Goal: Transaction & Acquisition: Purchase product/service

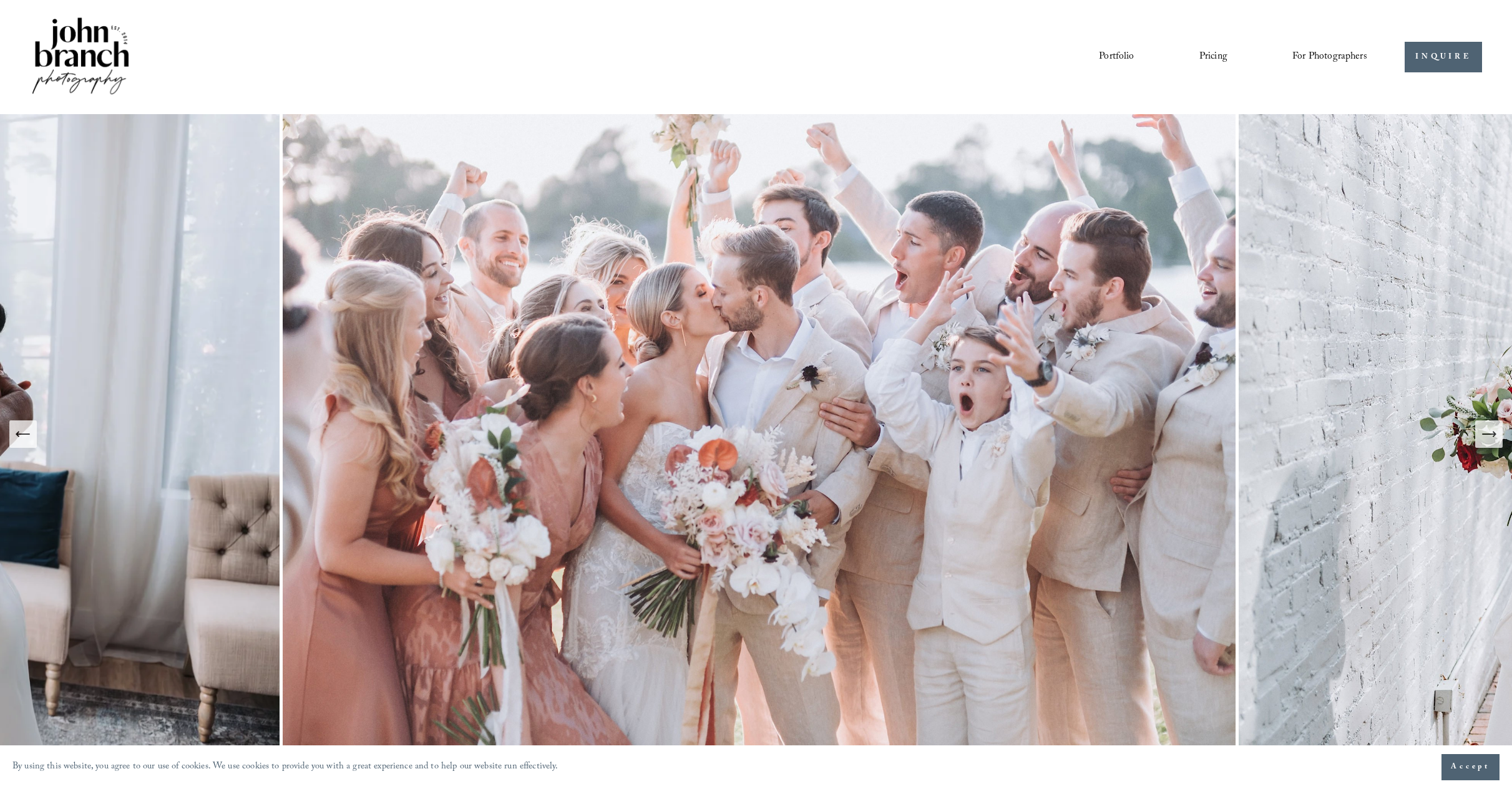
click at [1495, 434] on icon "Next Slide" at bounding box center [1489, 434] width 13 height 0
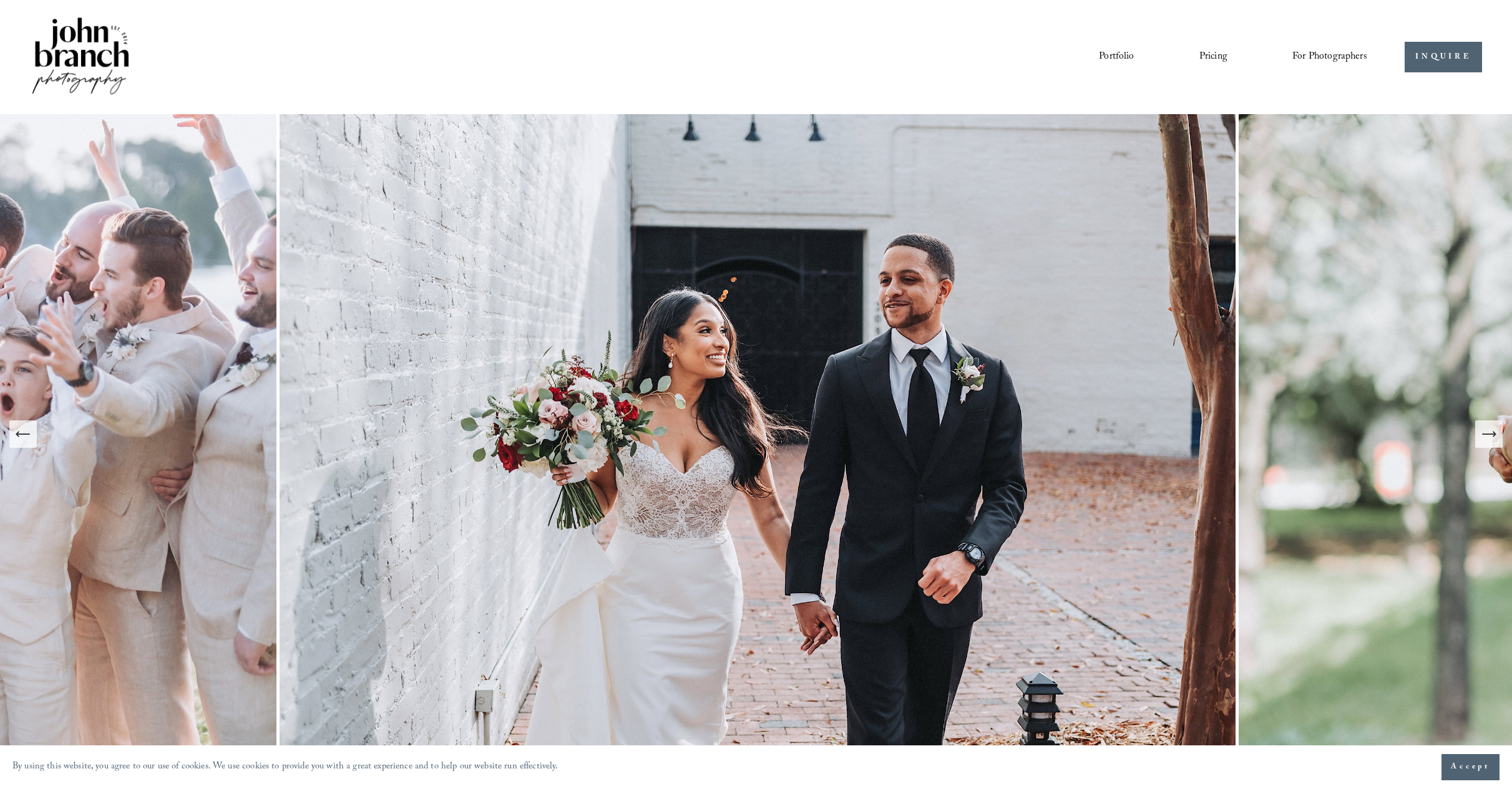
click at [1490, 434] on icon "Next Slide" at bounding box center [1489, 434] width 13 height 0
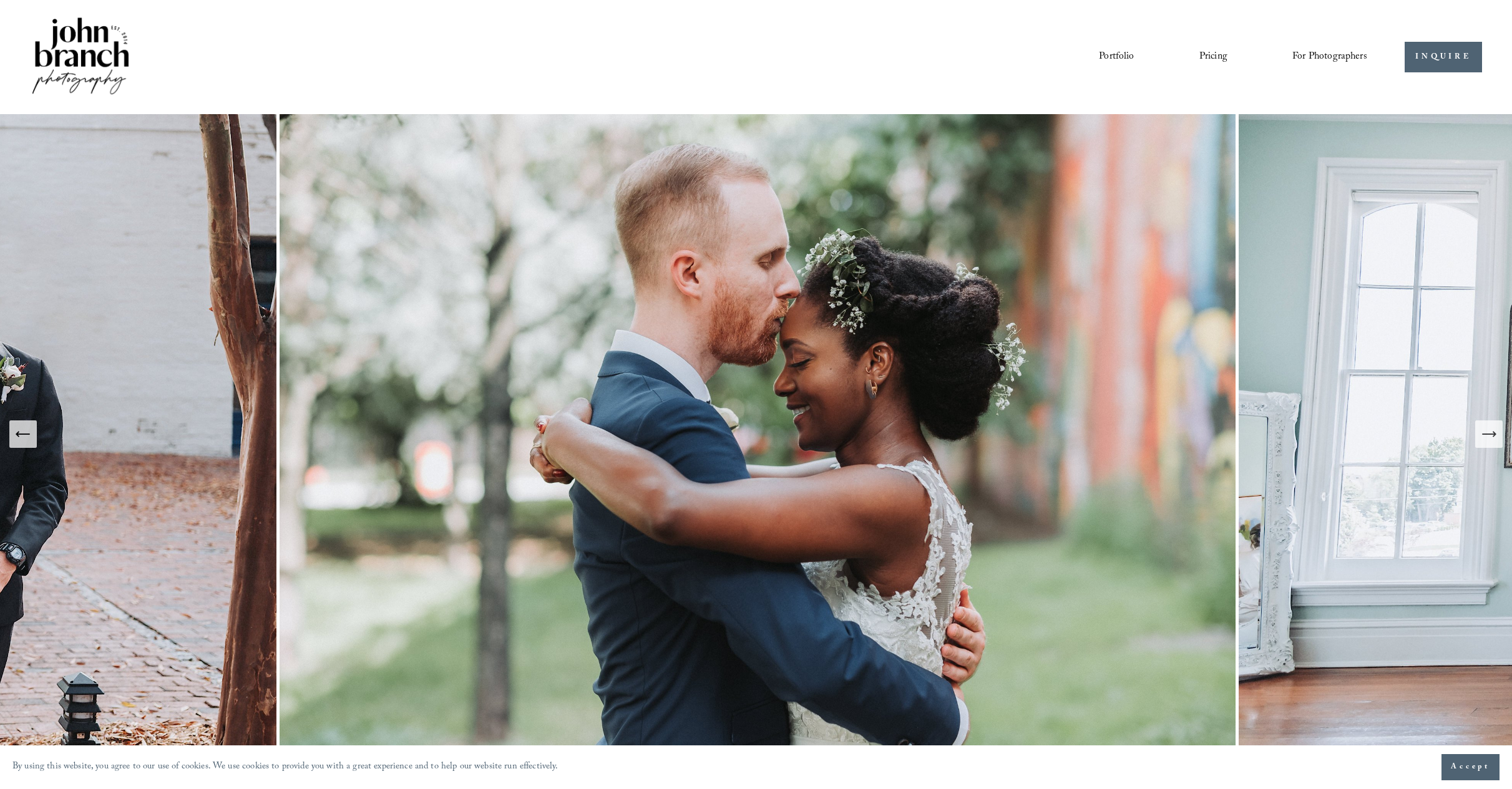
click at [1490, 434] on icon "Next Slide" at bounding box center [1489, 434] width 13 height 0
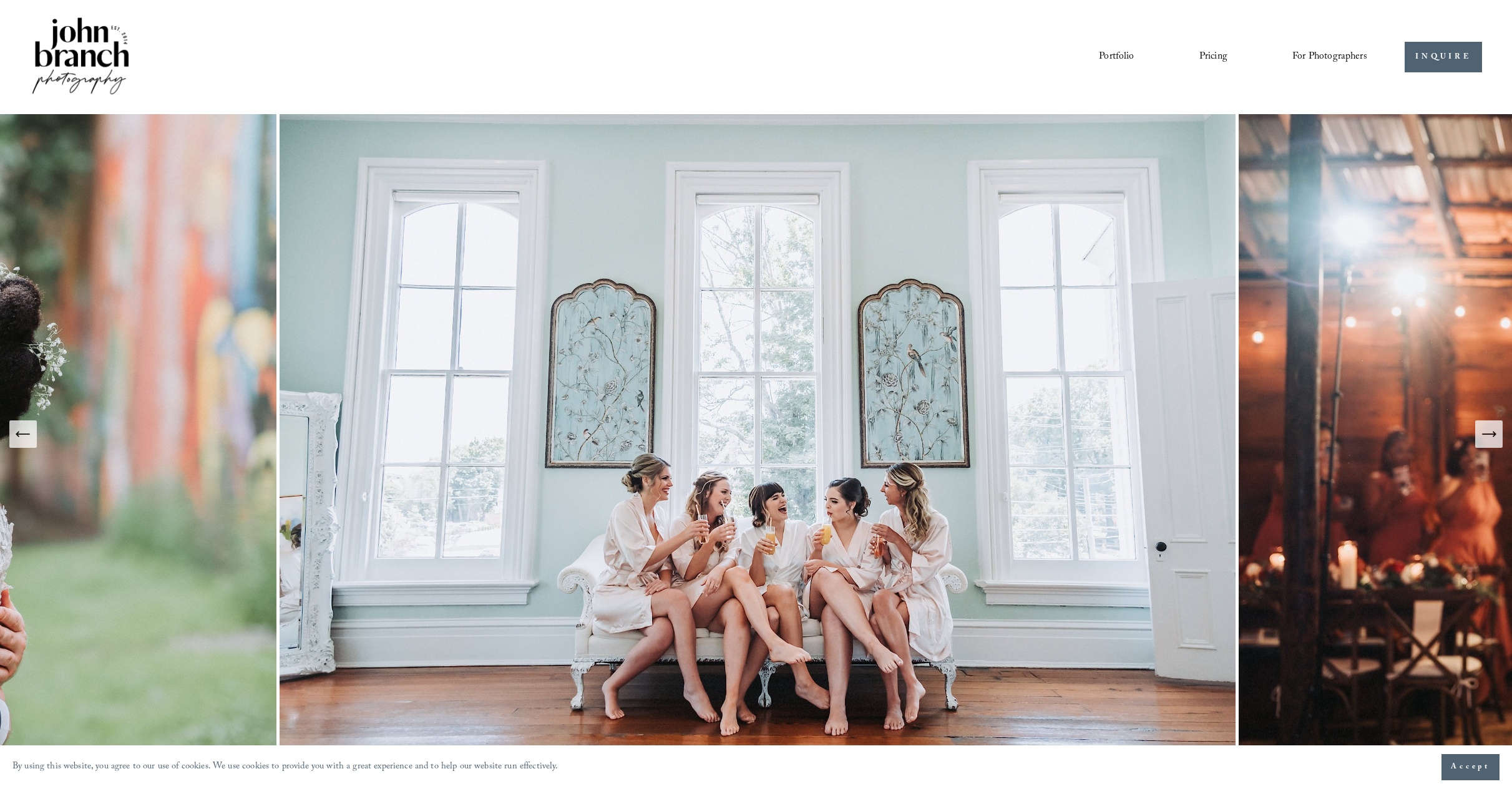
click at [1490, 434] on icon "Next Slide" at bounding box center [1489, 434] width 13 height 0
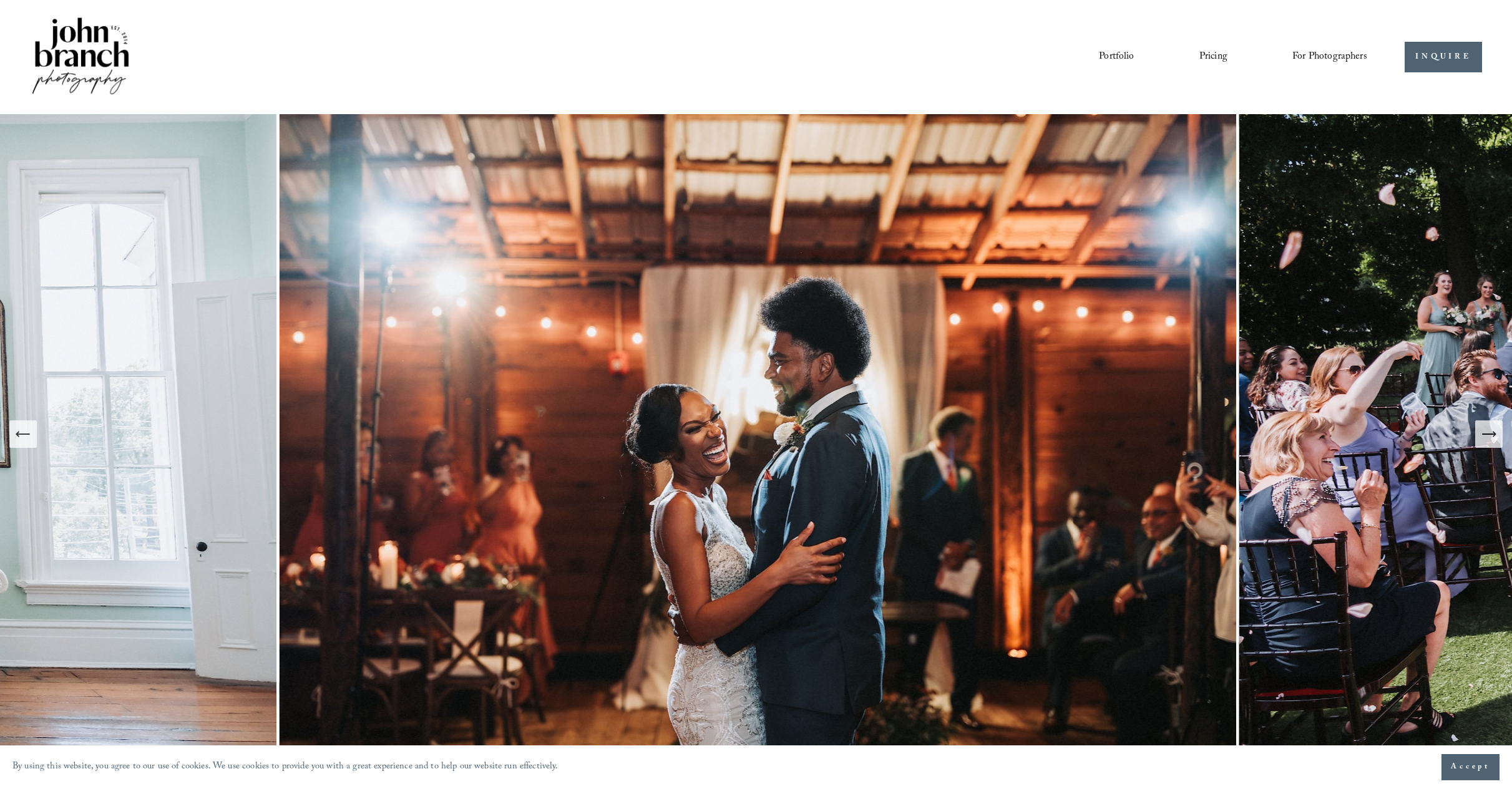
click at [1490, 434] on icon "Next Slide" at bounding box center [1489, 434] width 13 height 0
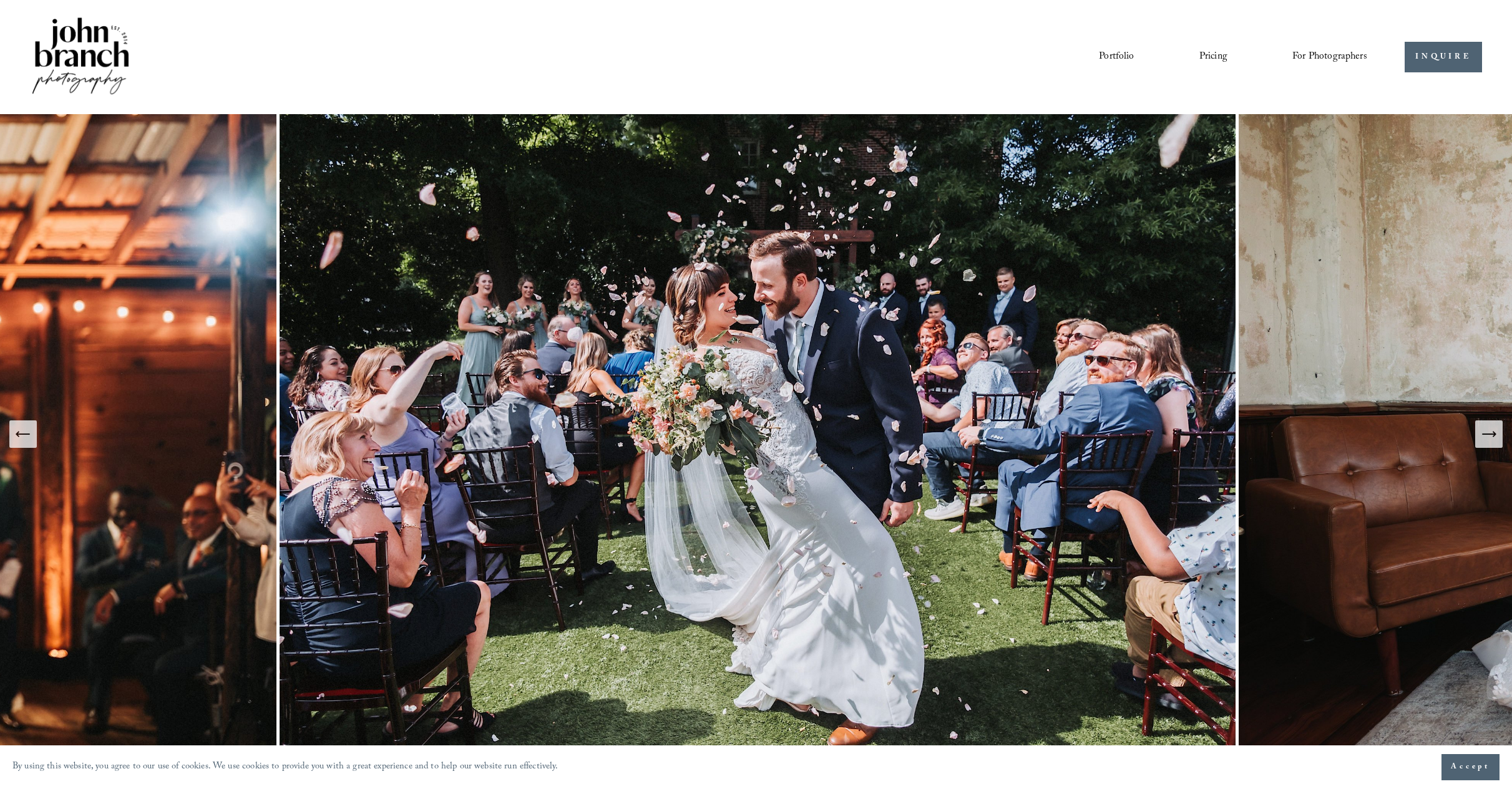
click at [1490, 434] on icon "Next Slide" at bounding box center [1489, 434] width 13 height 0
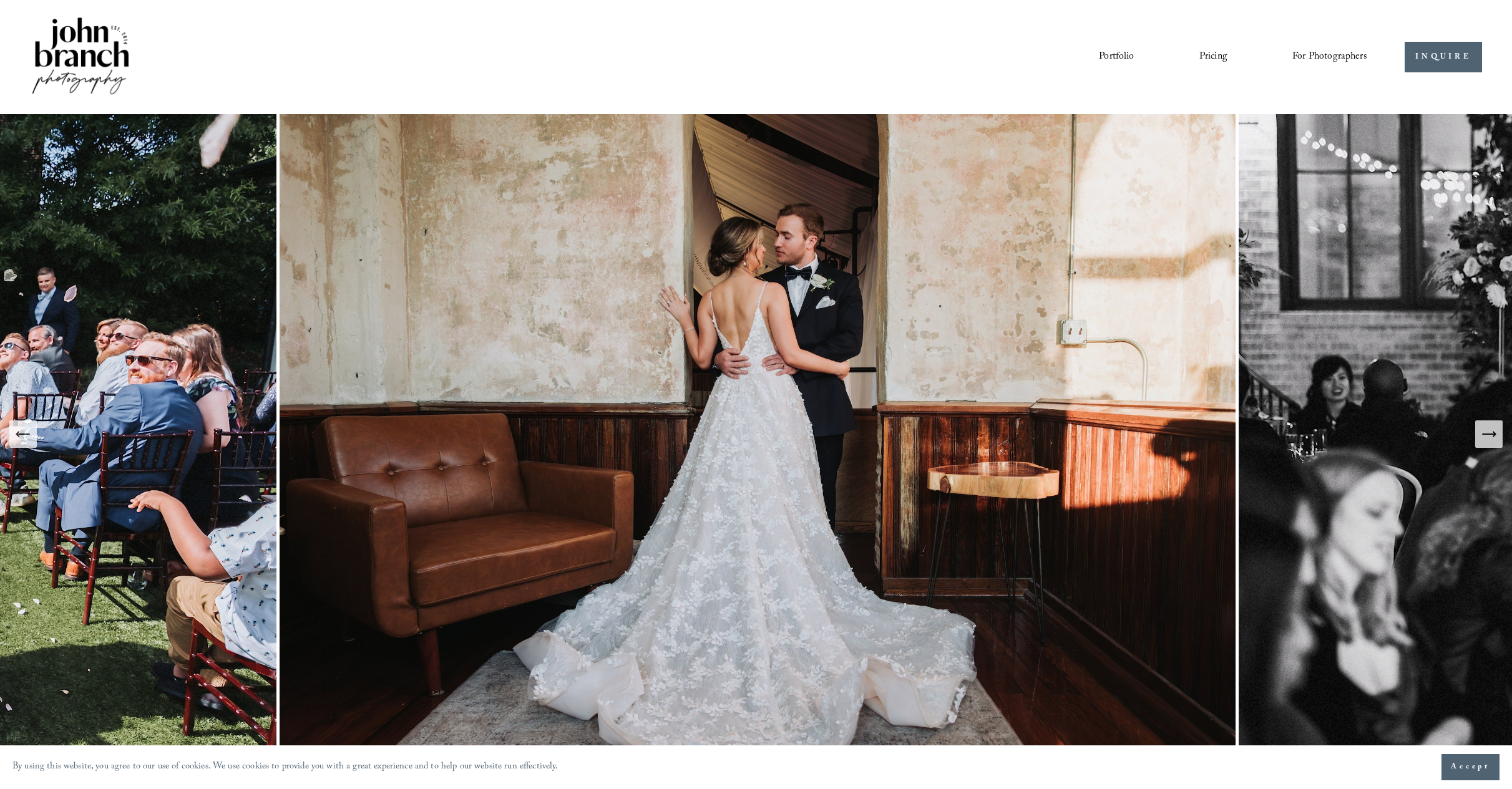
click at [1490, 434] on icon "Next Slide" at bounding box center [1489, 434] width 13 height 0
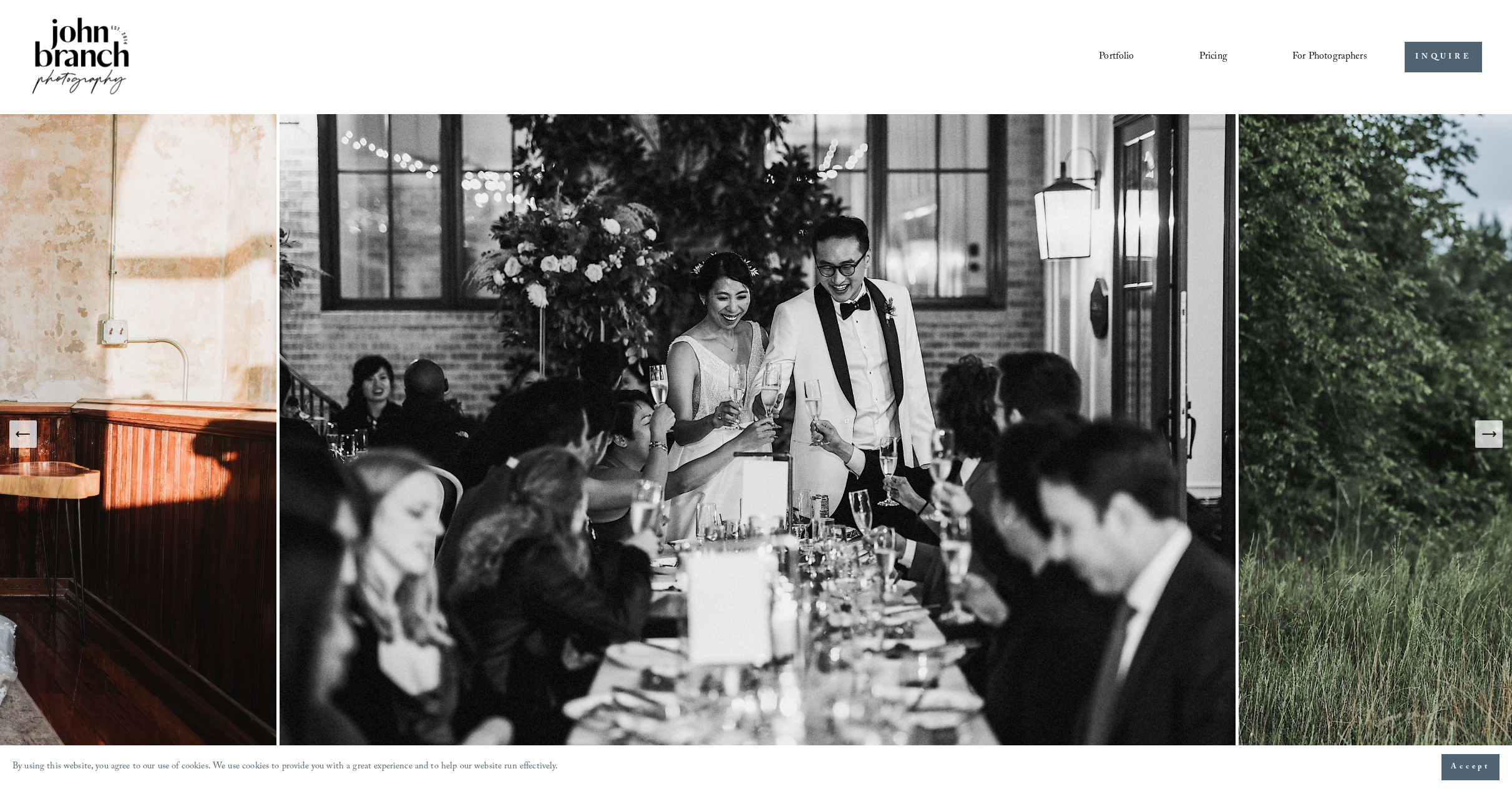
click at [1490, 434] on icon "Next Slide" at bounding box center [1489, 434] width 13 height 0
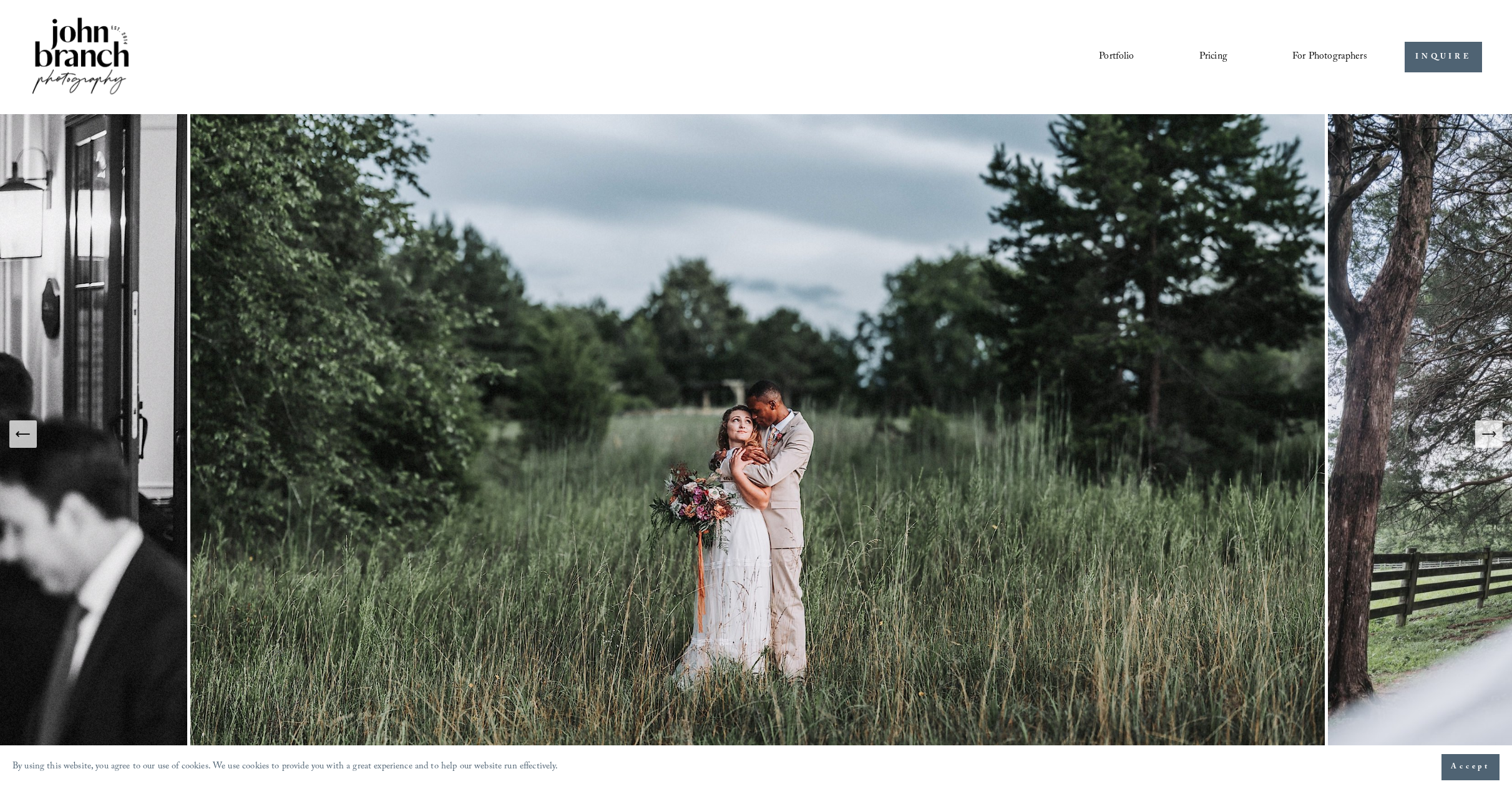
click at [1490, 434] on icon "Next Slide" at bounding box center [1489, 434] width 13 height 0
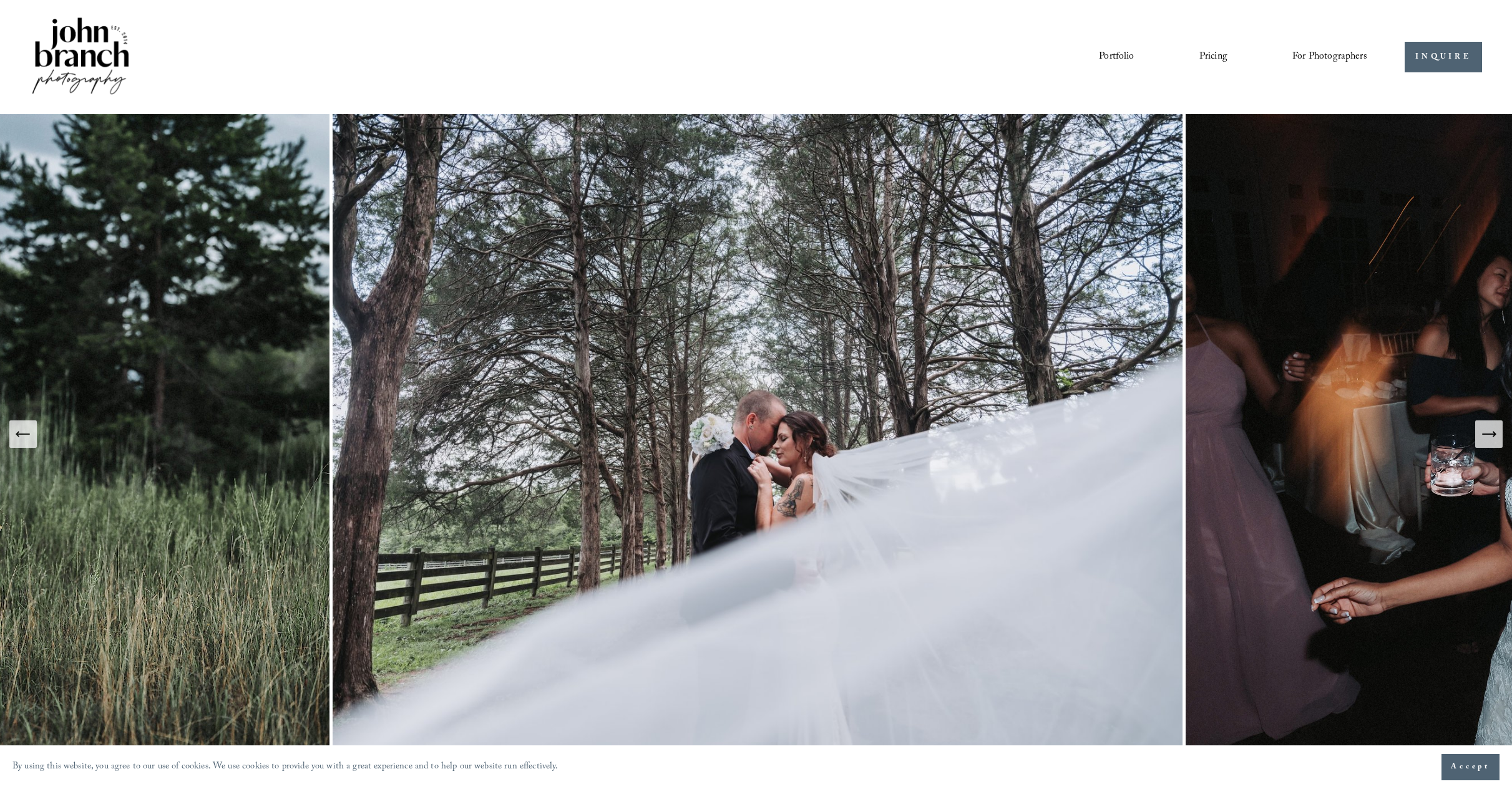
click at [1490, 434] on icon "Next Slide" at bounding box center [1489, 434] width 13 height 0
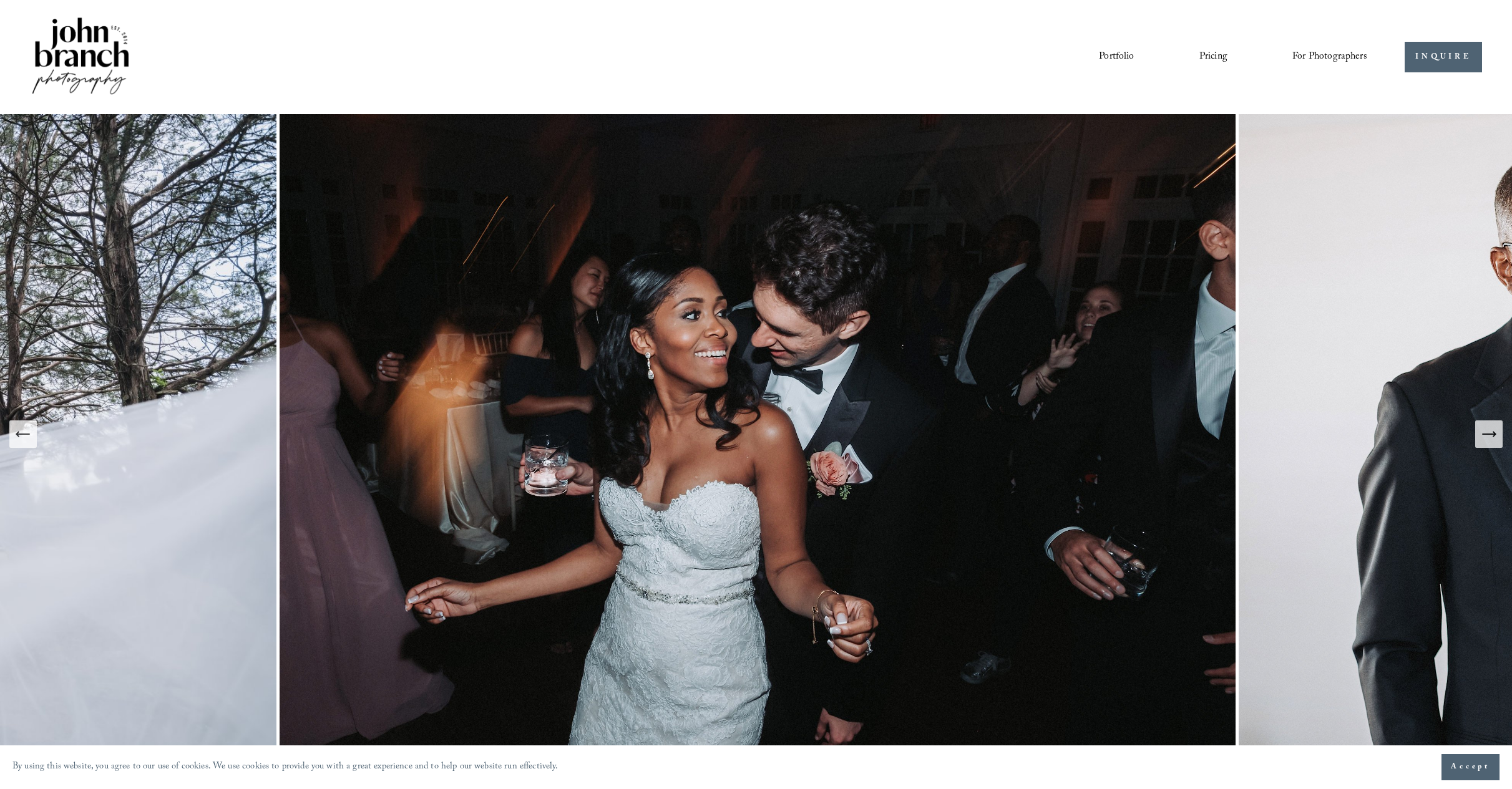
click at [1490, 434] on icon "Next Slide" at bounding box center [1489, 434] width 13 height 0
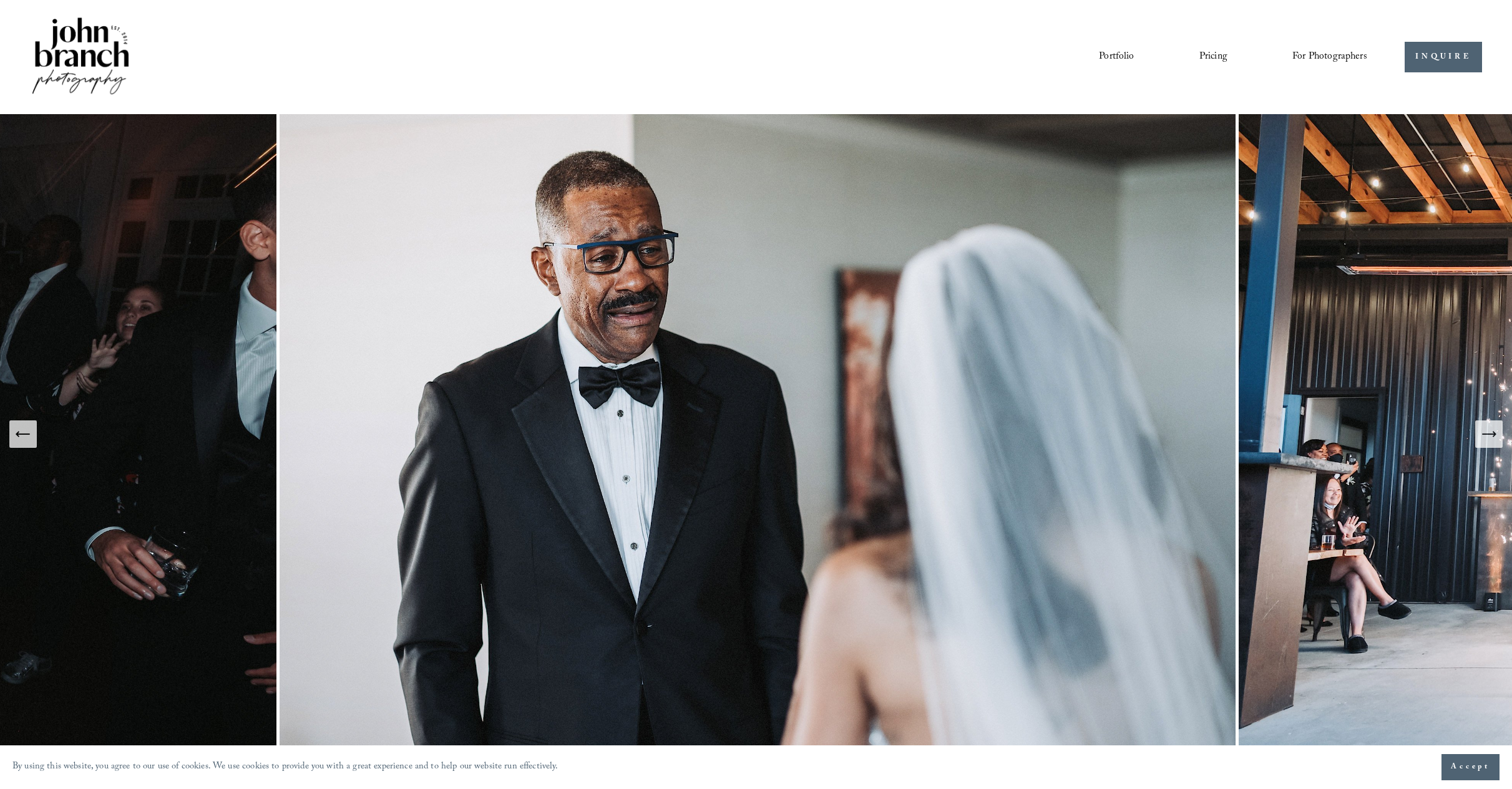
click at [1490, 434] on icon "Next Slide" at bounding box center [1489, 434] width 13 height 0
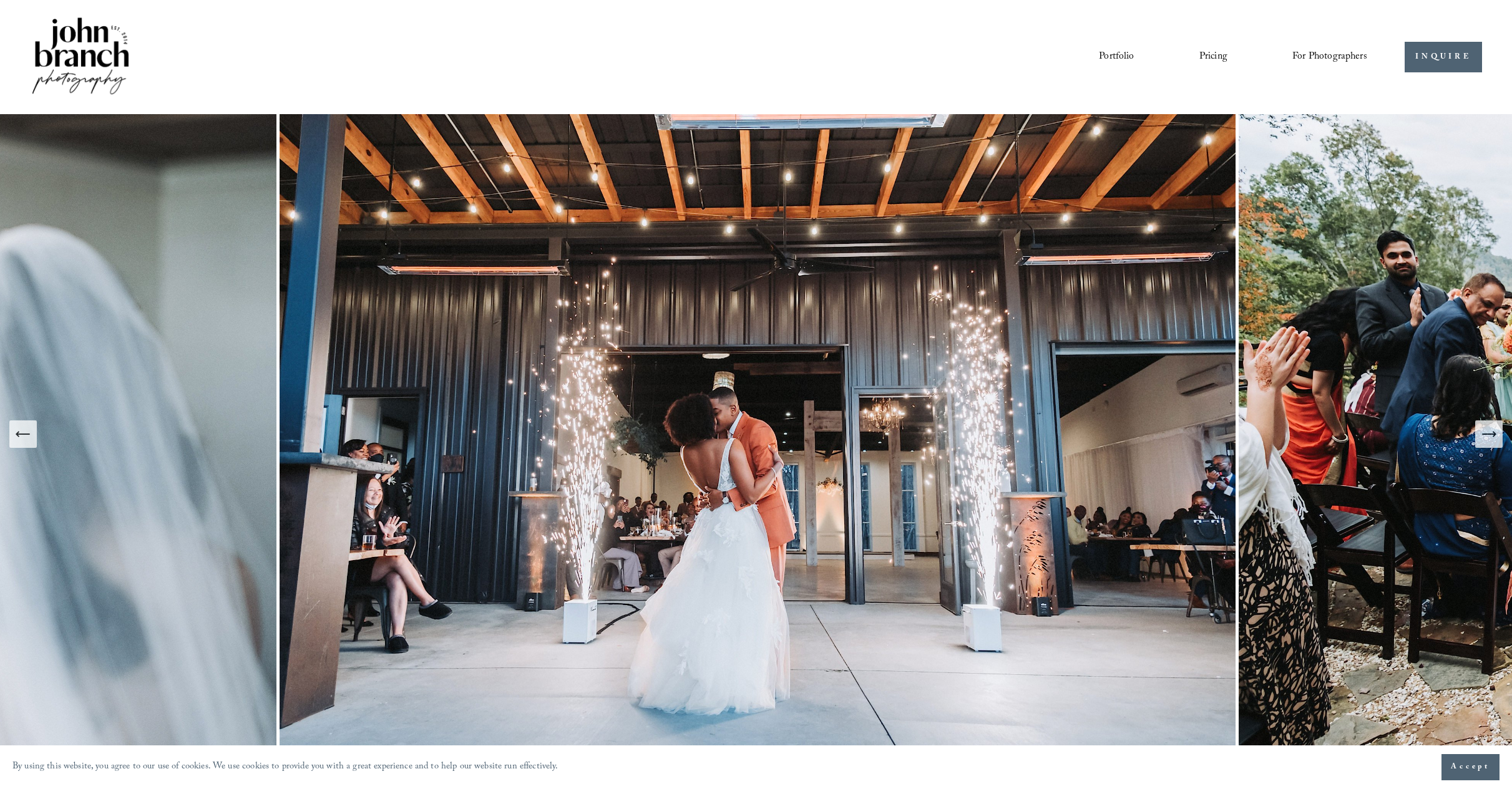
click at [1490, 434] on icon "Next Slide" at bounding box center [1489, 434] width 13 height 0
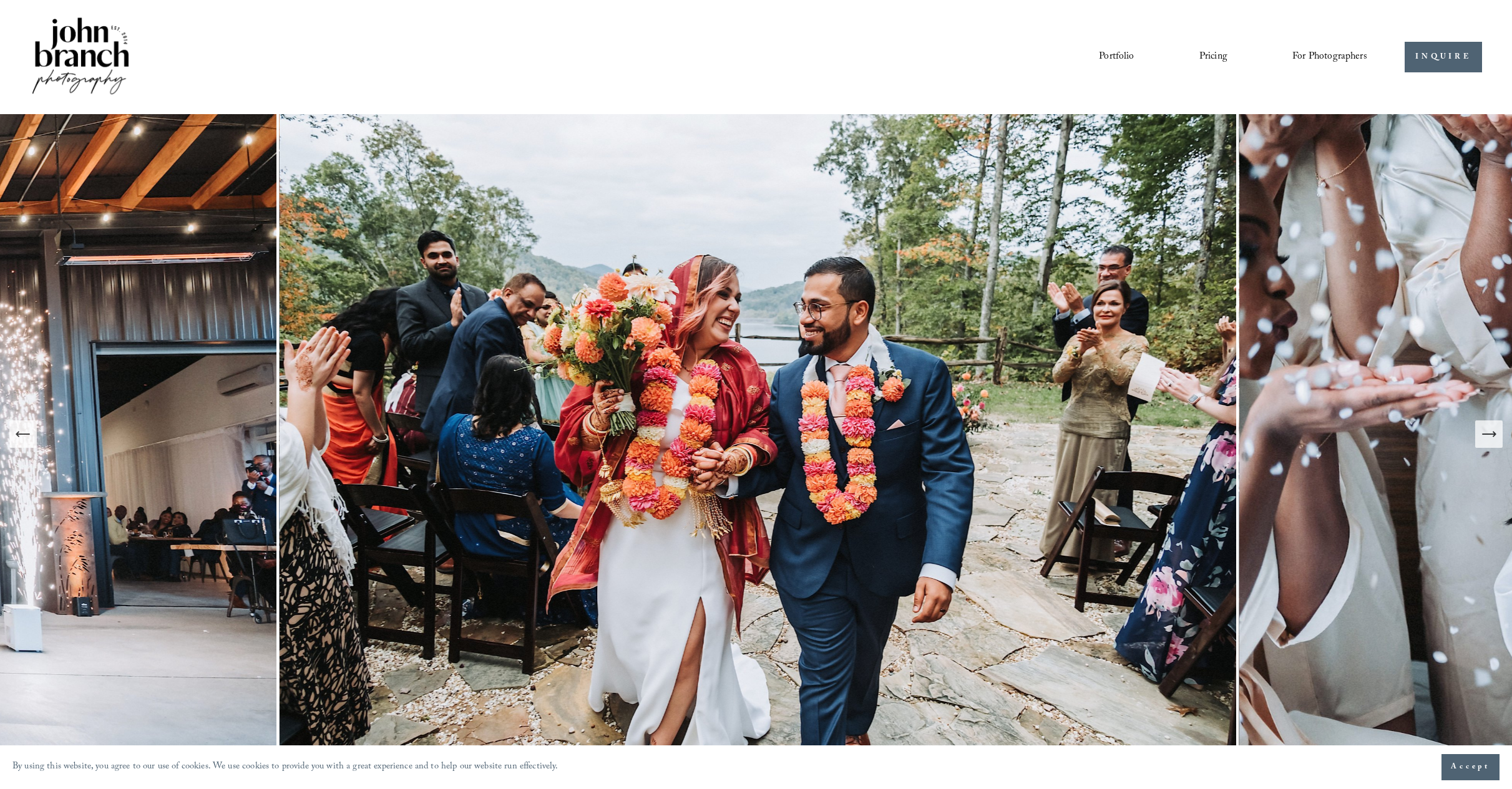
click at [1490, 434] on icon "Next Slide" at bounding box center [1489, 434] width 13 height 0
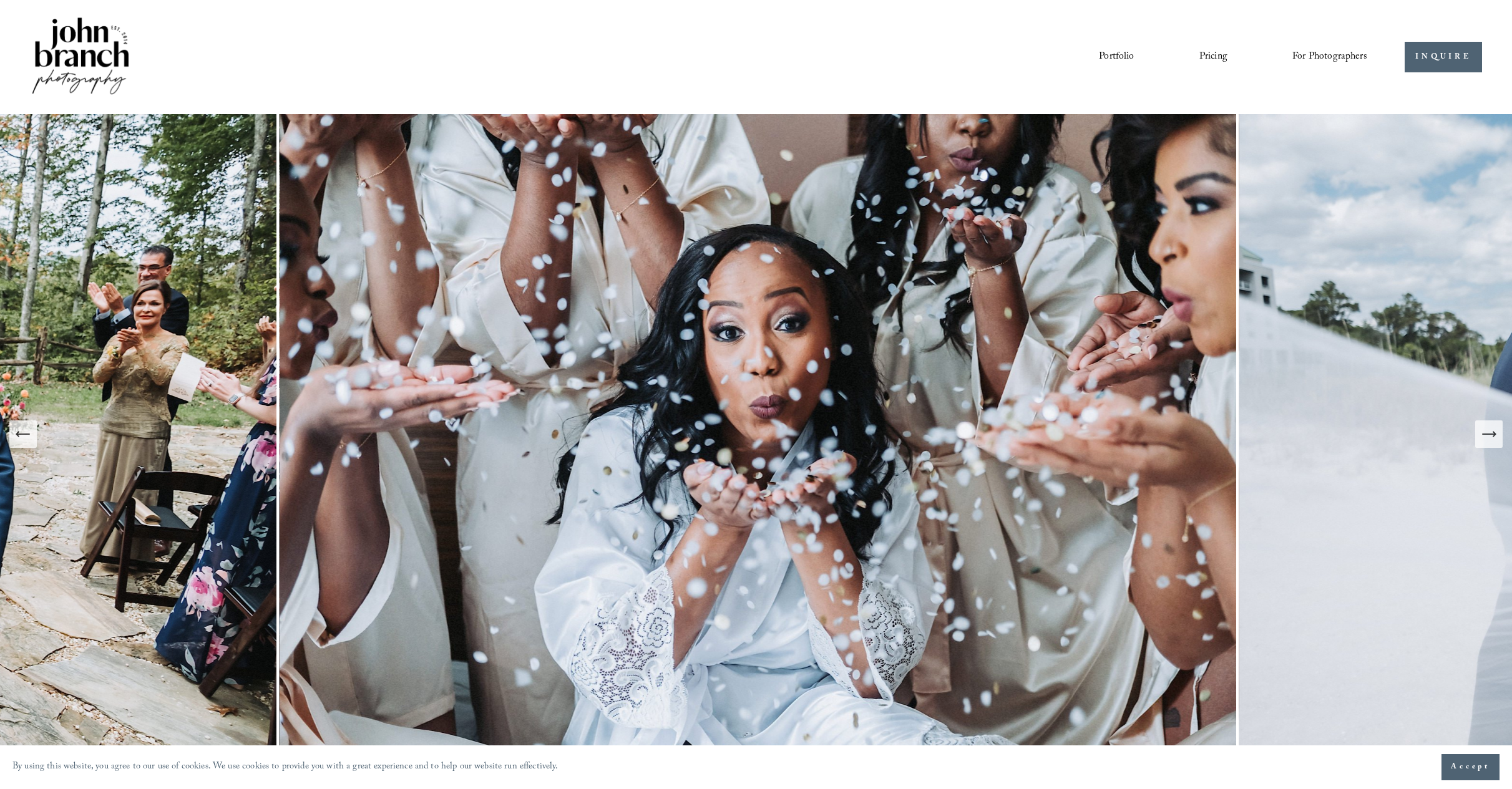
click at [1490, 434] on icon "Next Slide" at bounding box center [1489, 434] width 13 height 0
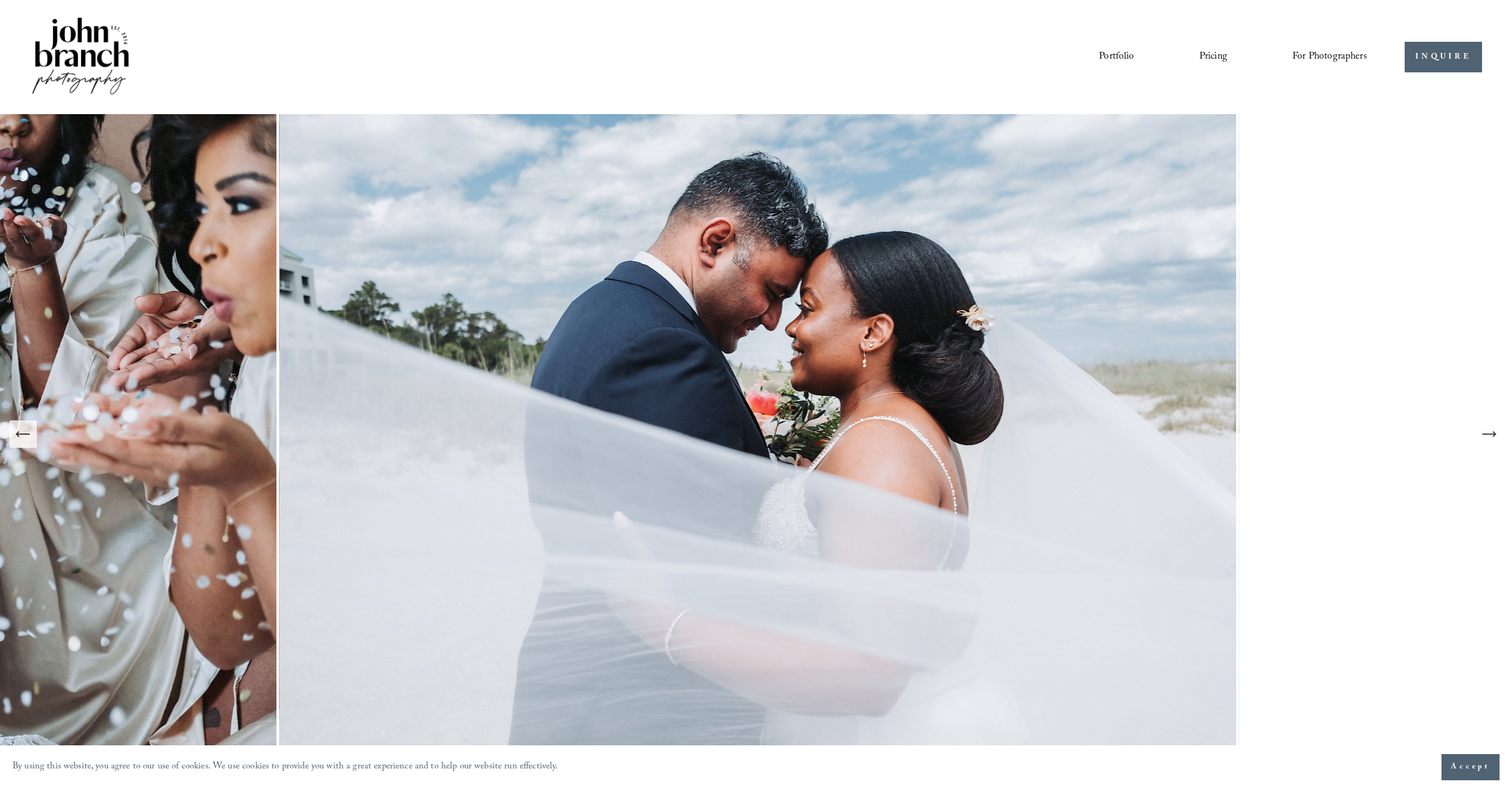
click at [1490, 434] on icon "Next Slide" at bounding box center [1489, 434] width 13 height 0
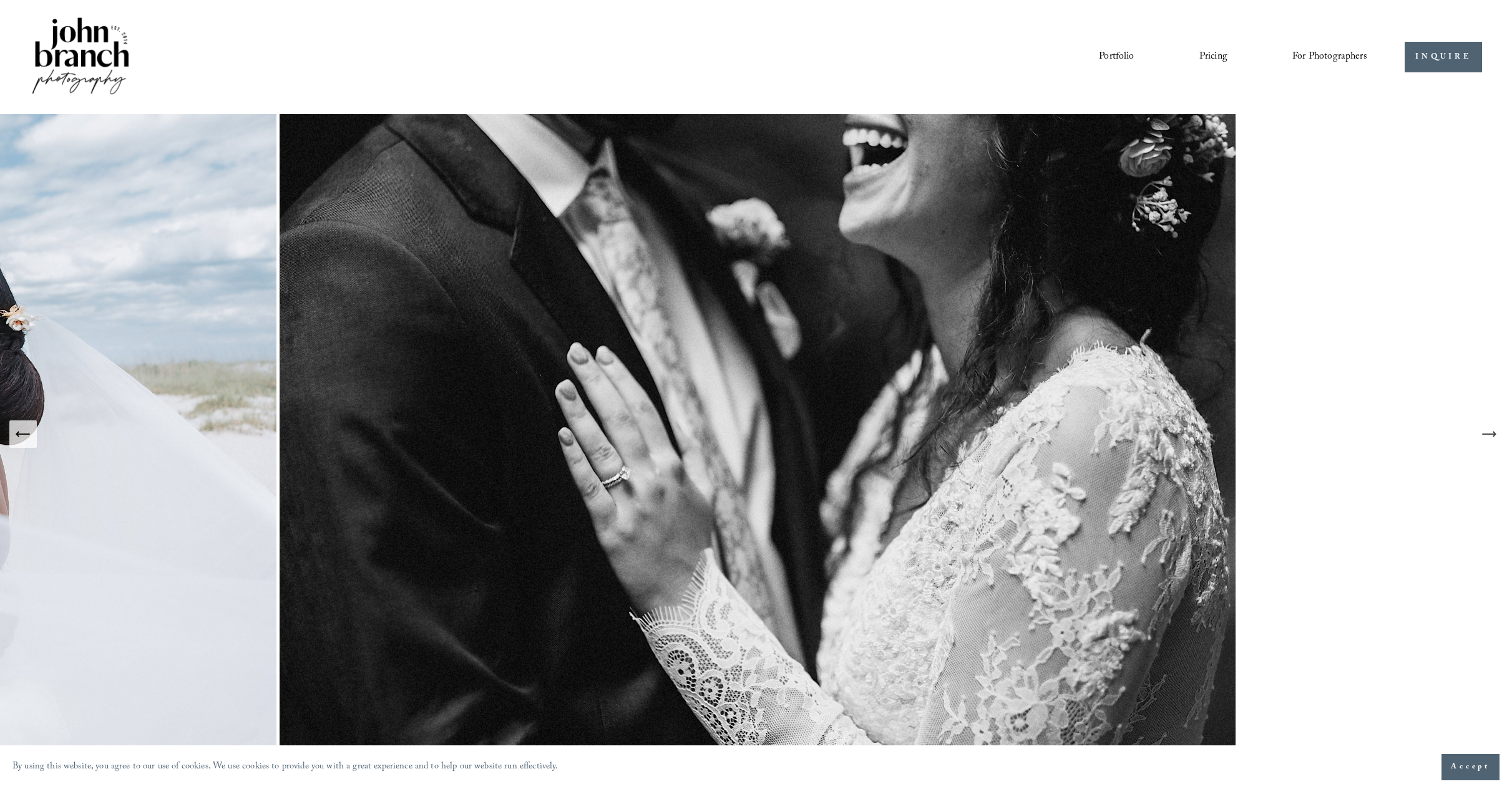
click at [1490, 434] on icon "Next Slide" at bounding box center [1489, 434] width 13 height 0
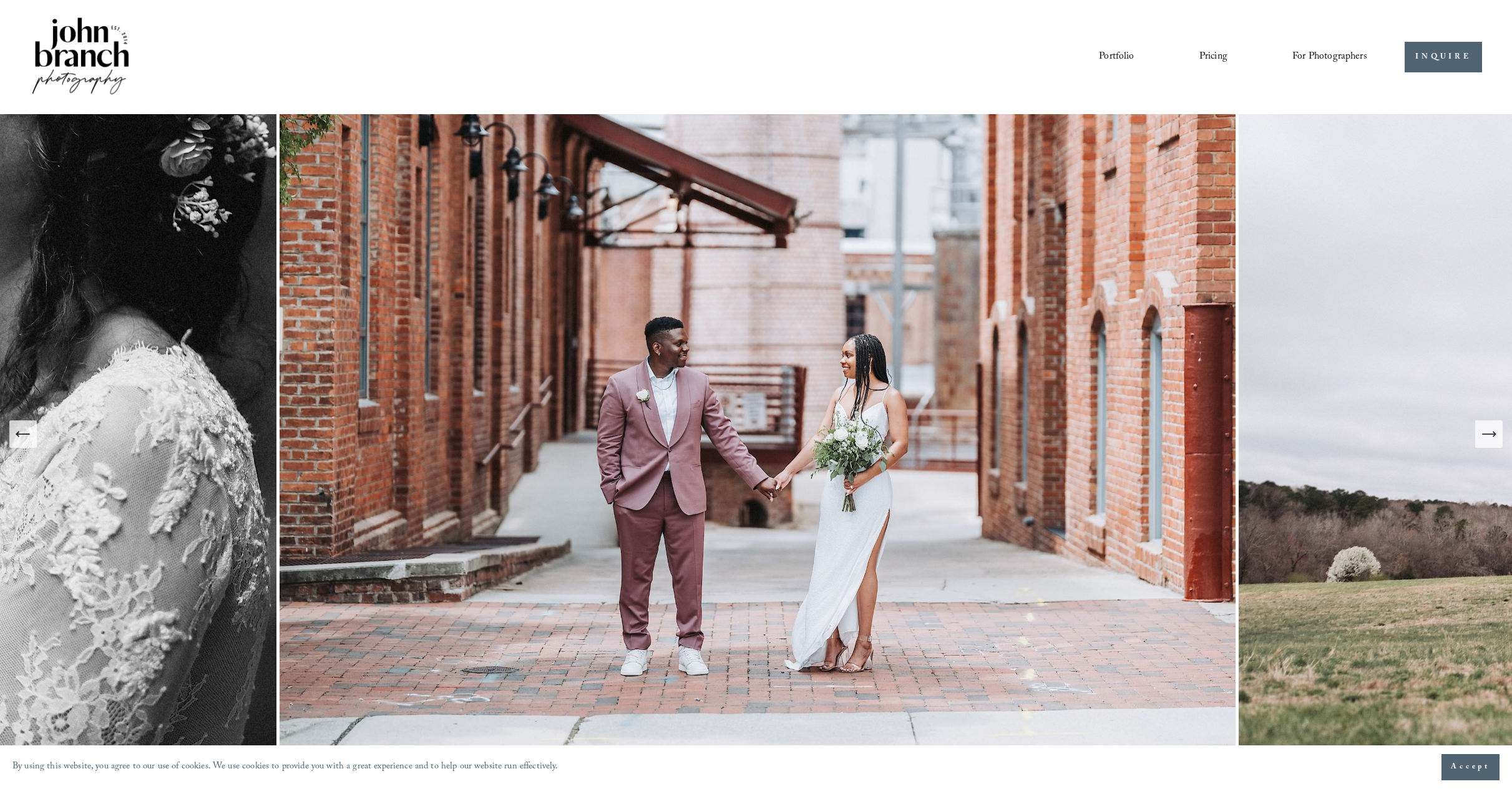
click at [1490, 434] on icon "Next Slide" at bounding box center [1489, 434] width 13 height 0
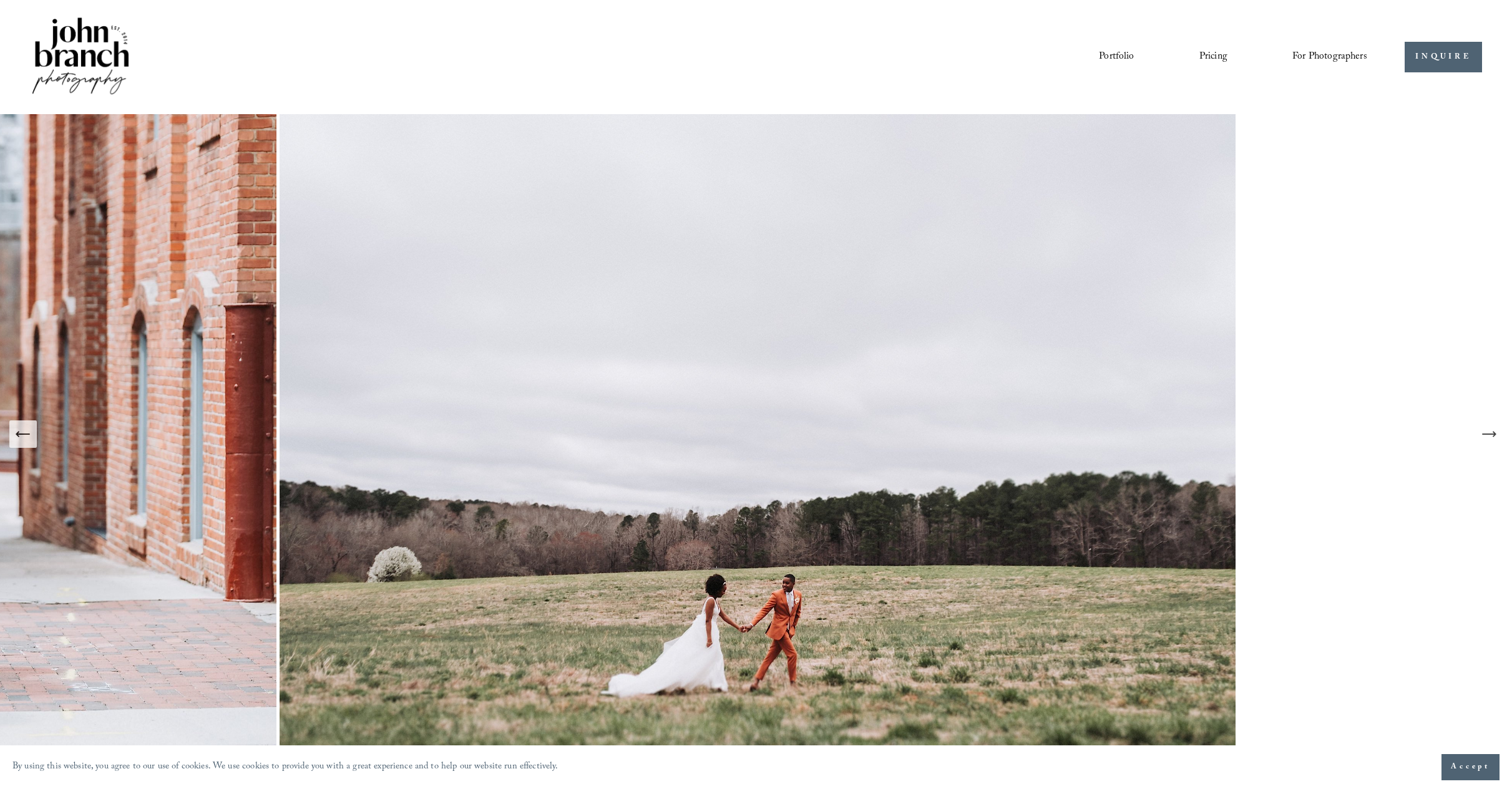
click at [1490, 434] on icon "Next Slide" at bounding box center [1489, 434] width 13 height 0
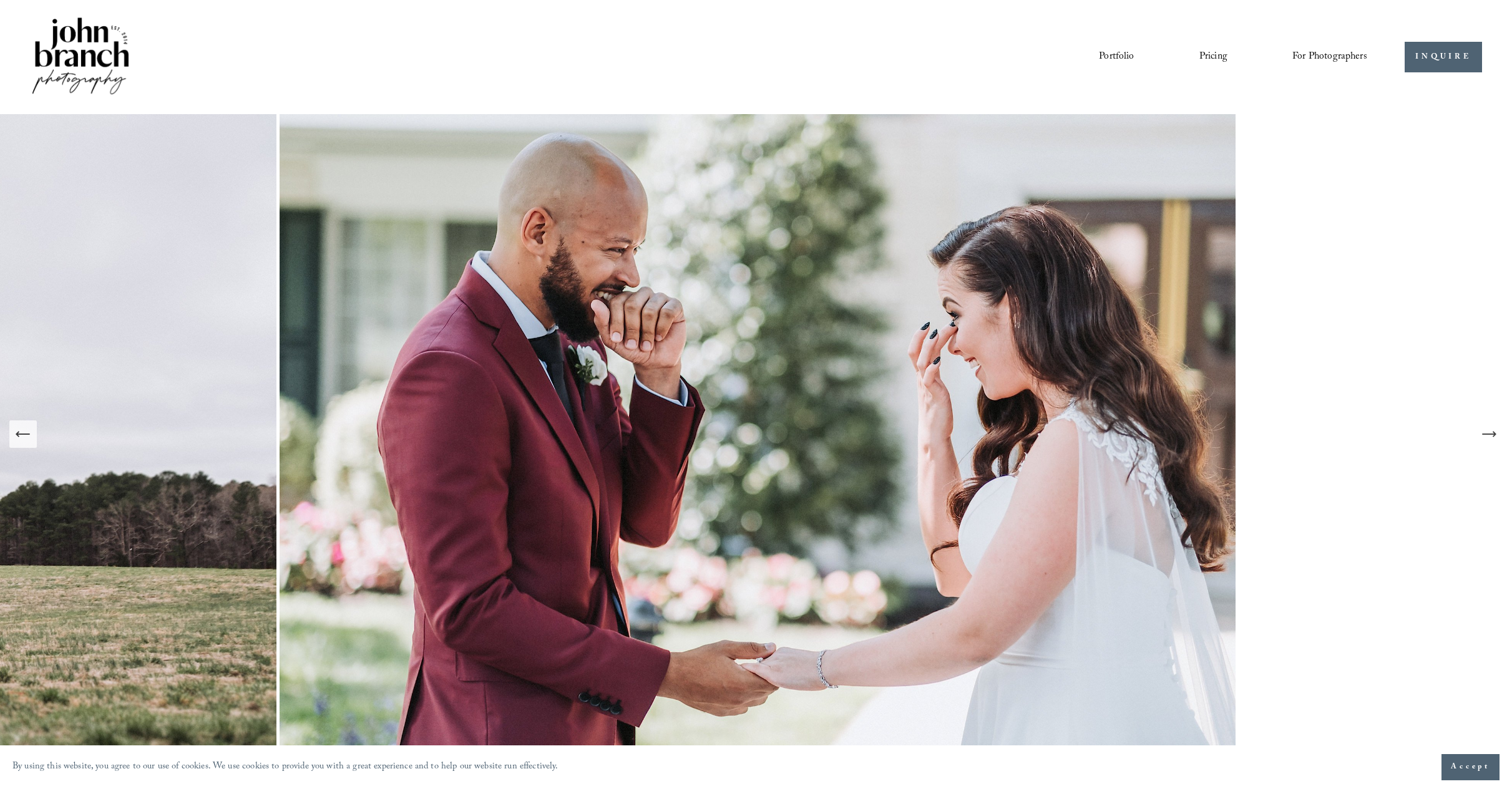
click at [1490, 434] on icon "Next Slide" at bounding box center [1489, 434] width 13 height 0
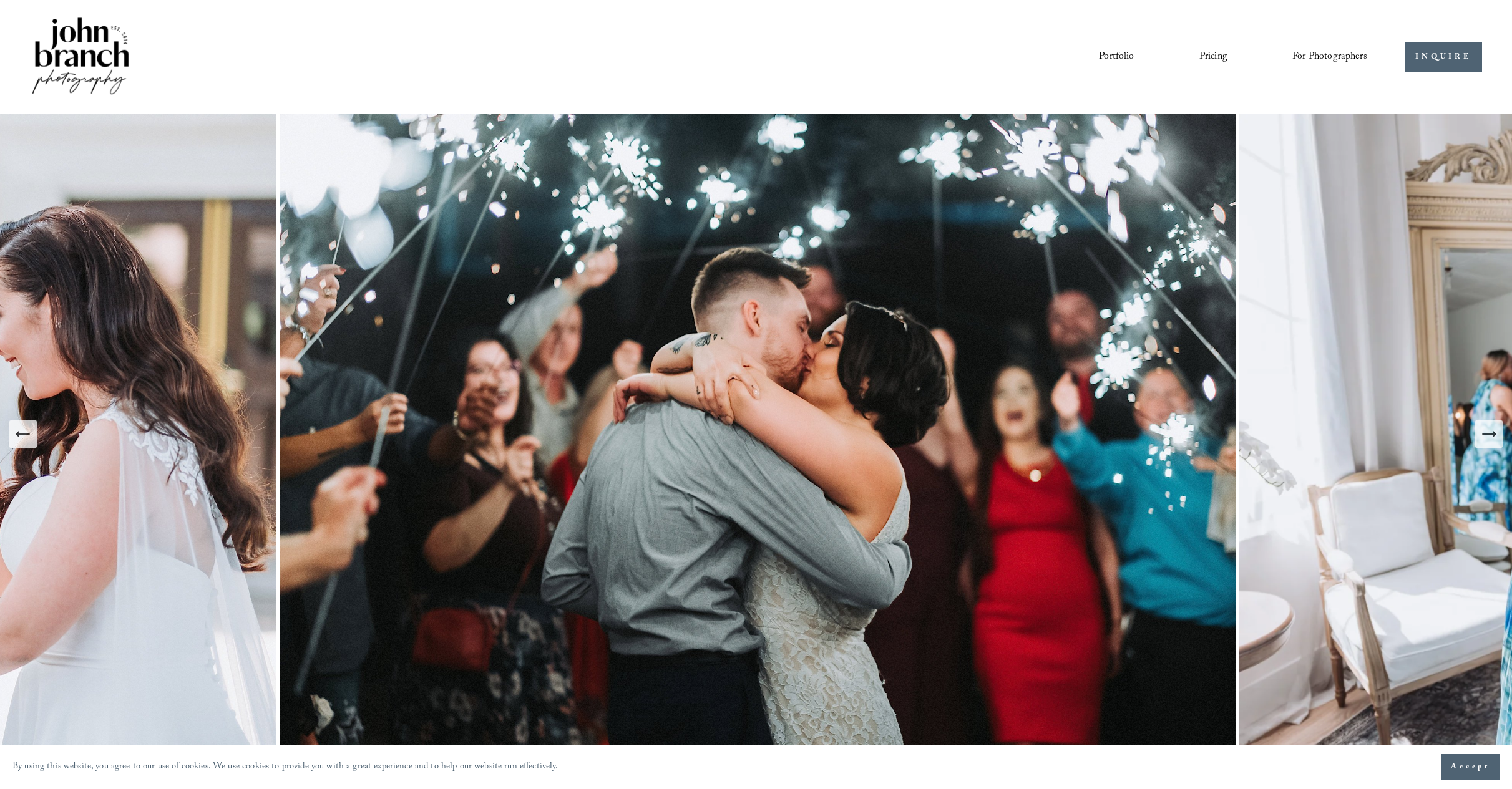
click at [1490, 434] on icon "Next Slide" at bounding box center [1489, 434] width 13 height 0
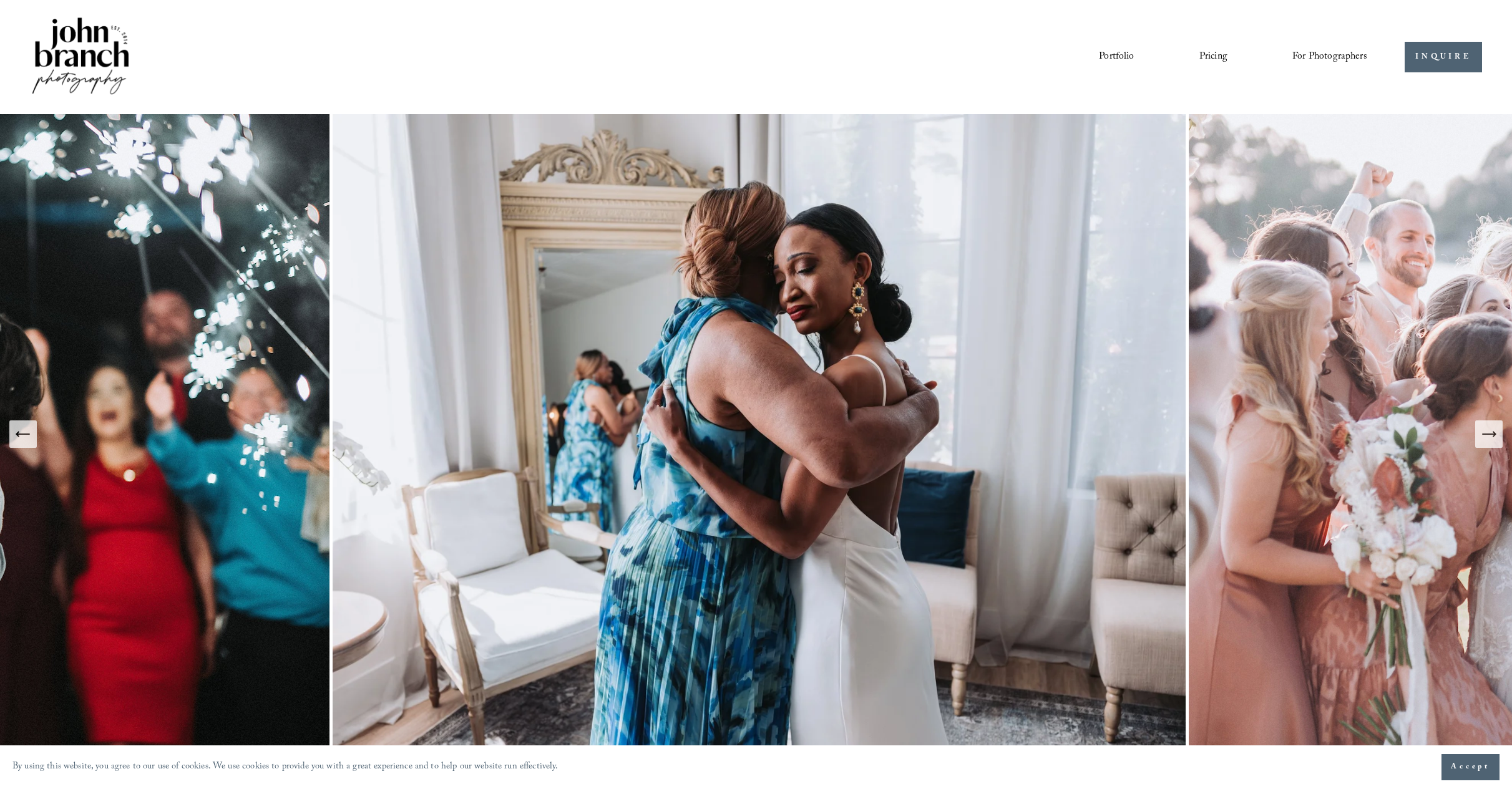
click at [1490, 434] on icon "Next Slide" at bounding box center [1489, 434] width 13 height 0
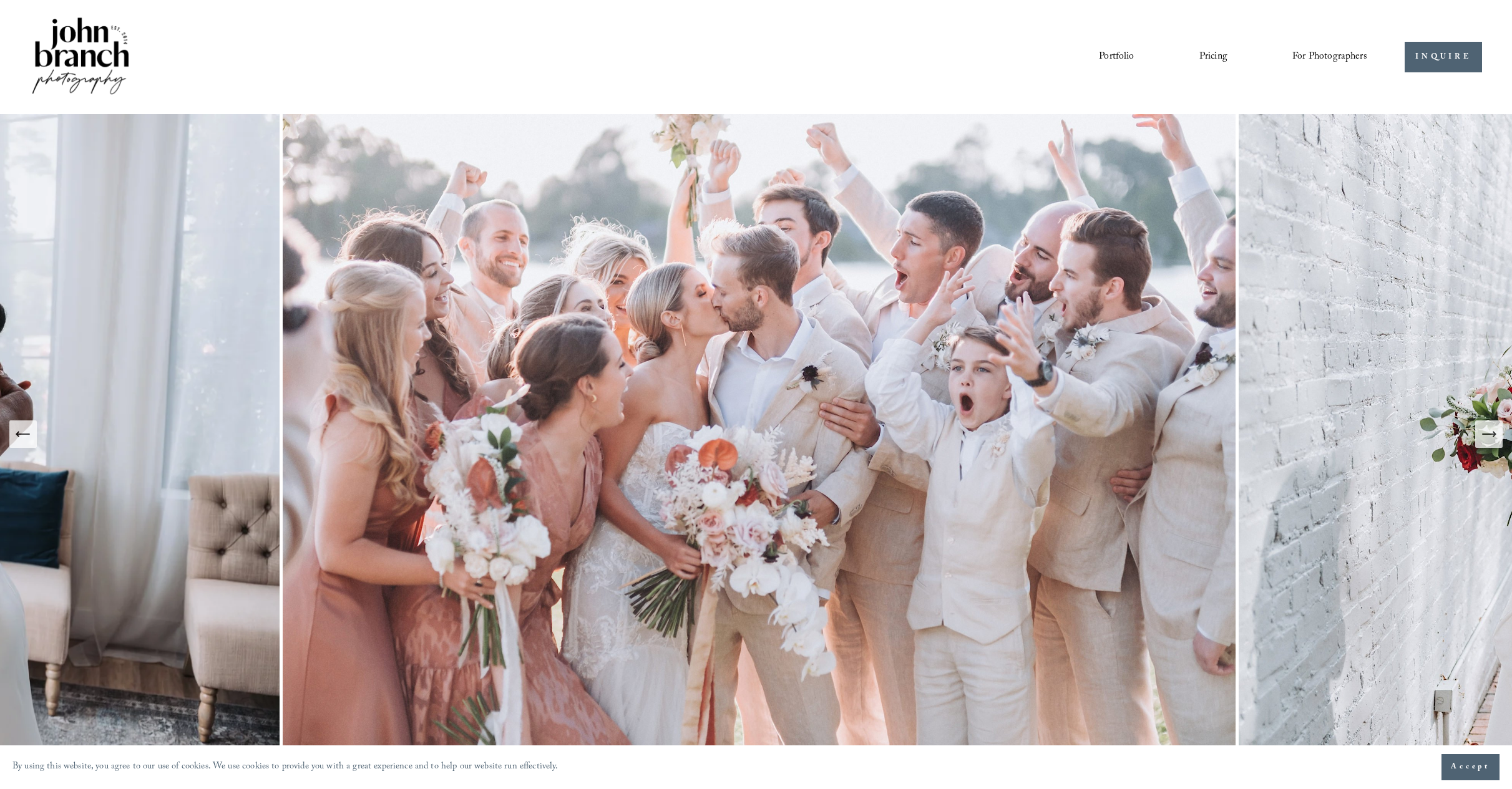
click at [1211, 59] on link "Pricing" at bounding box center [1214, 57] width 28 height 21
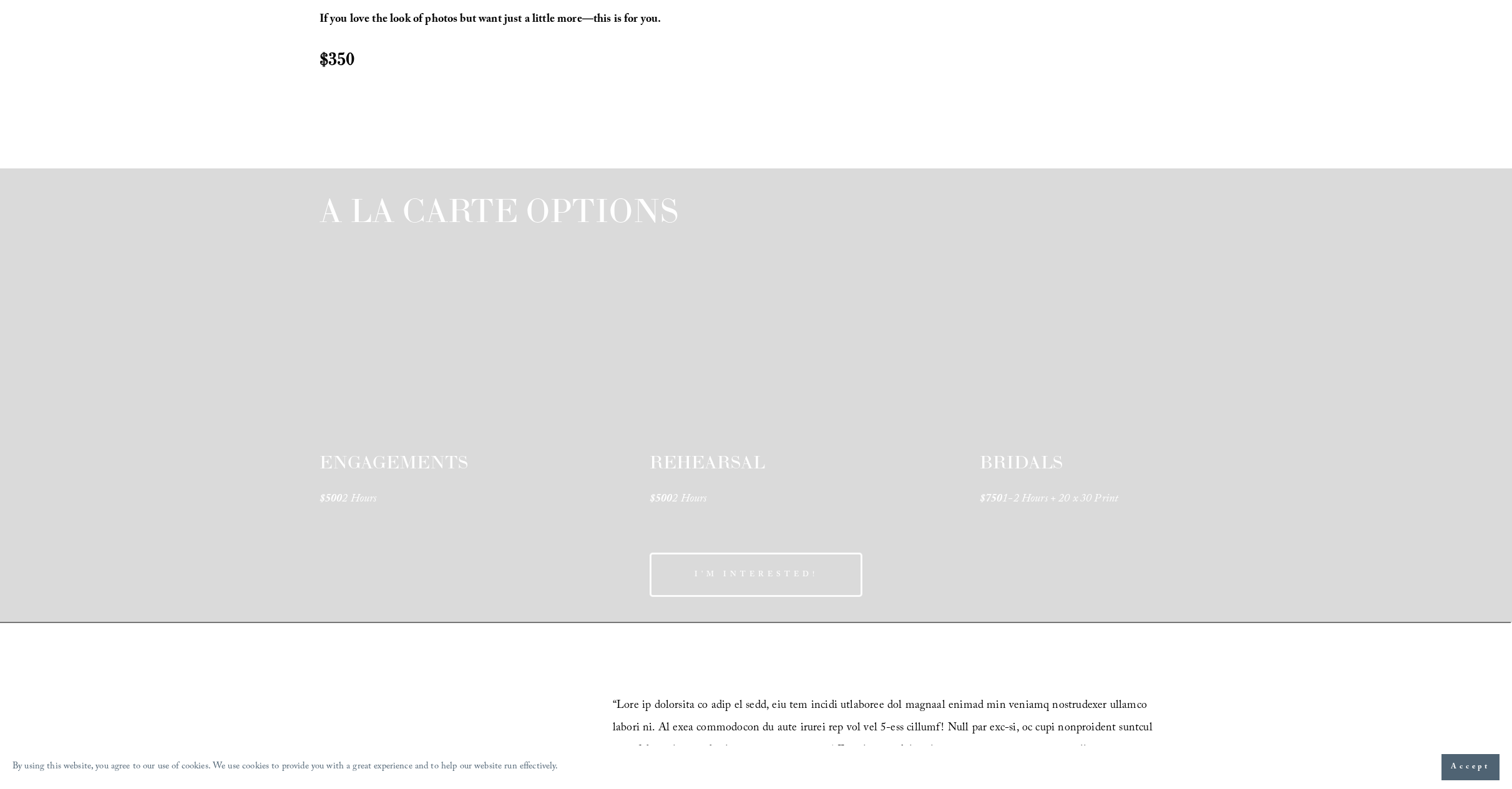
scroll to position [1885, 0]
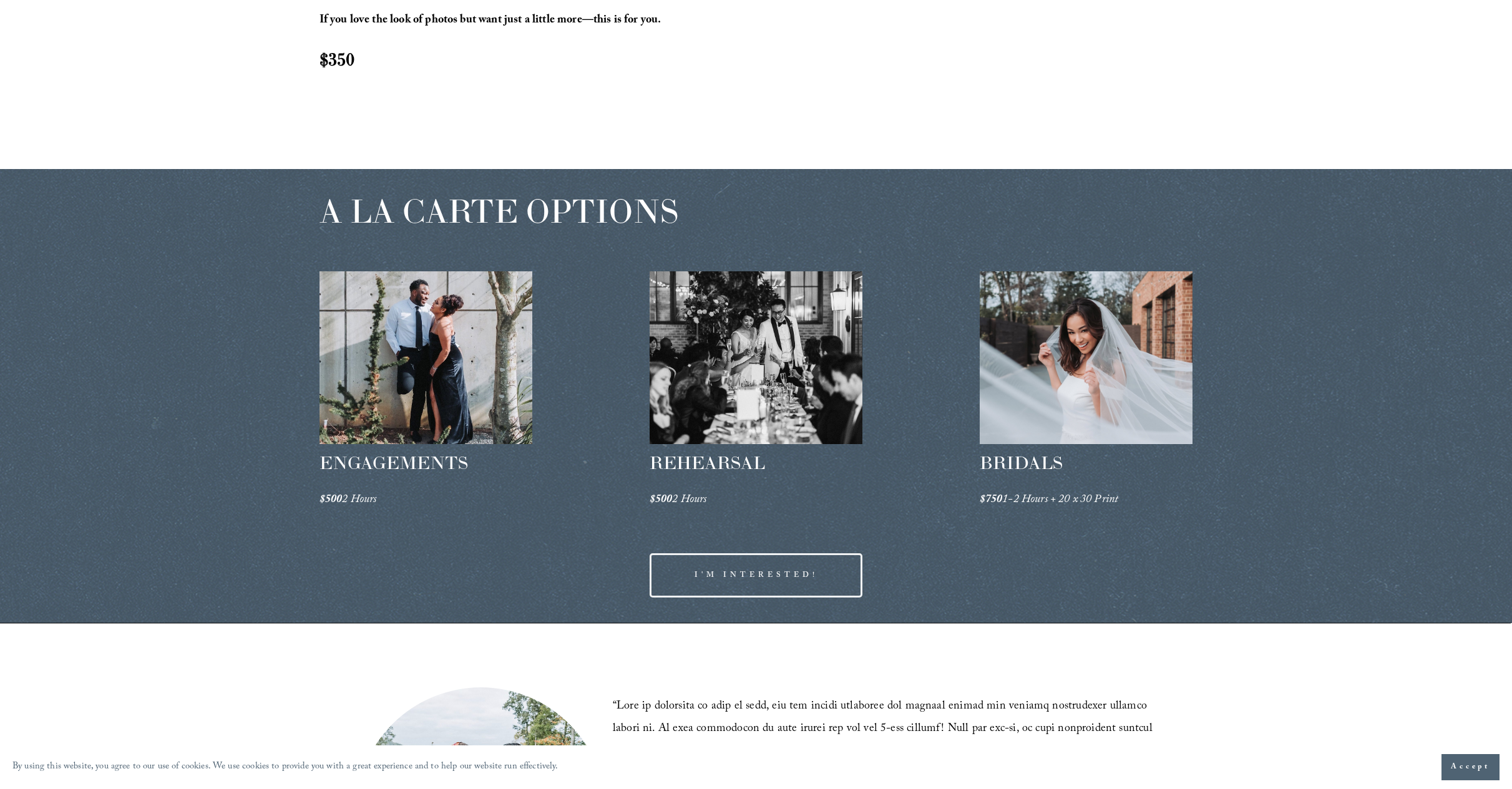
click at [747, 573] on link "I'M INTERESTED!" at bounding box center [756, 575] width 213 height 44
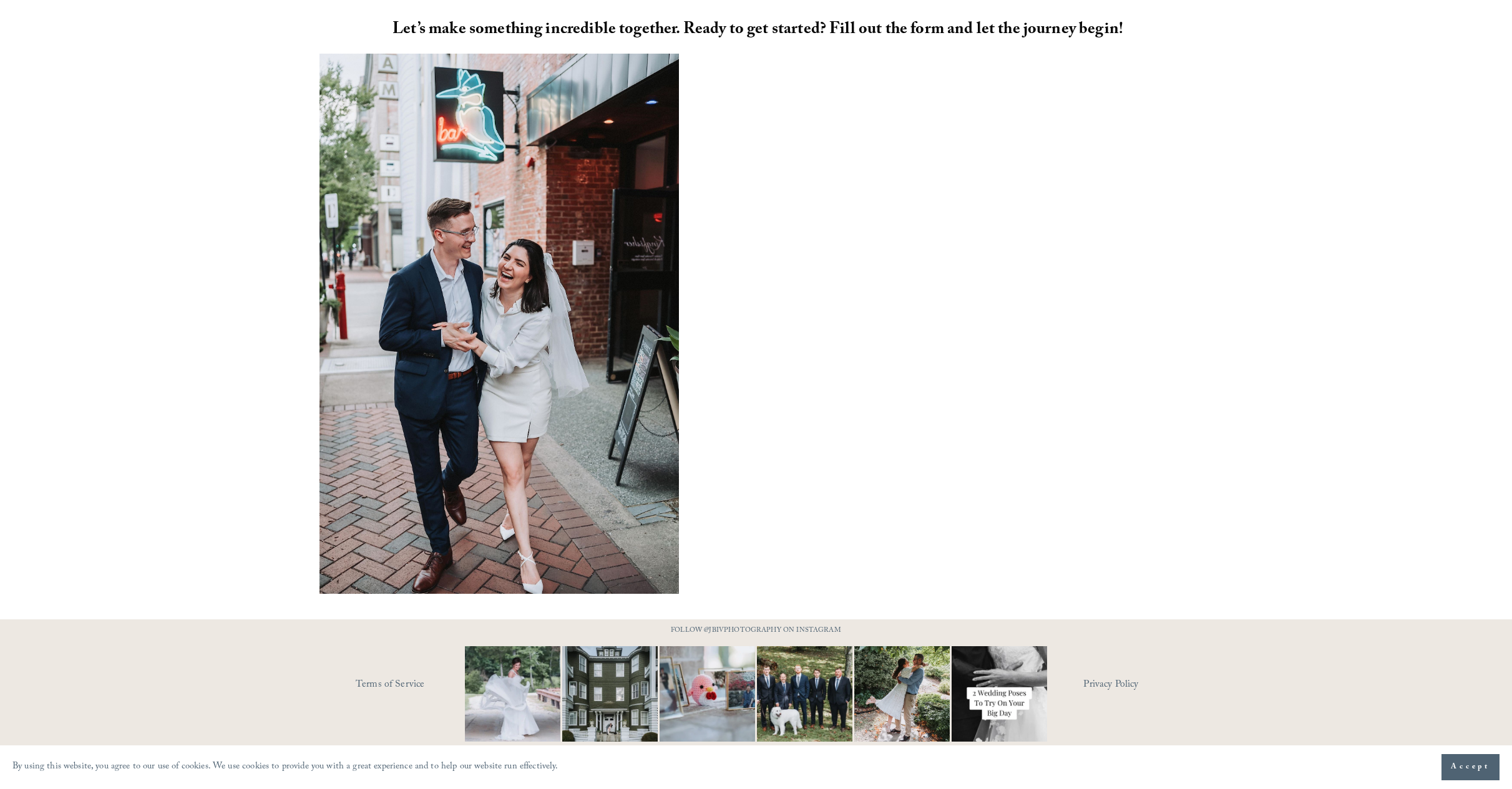
scroll to position [865, 0]
click at [1280, 283] on div at bounding box center [756, 337] width 1512 height 565
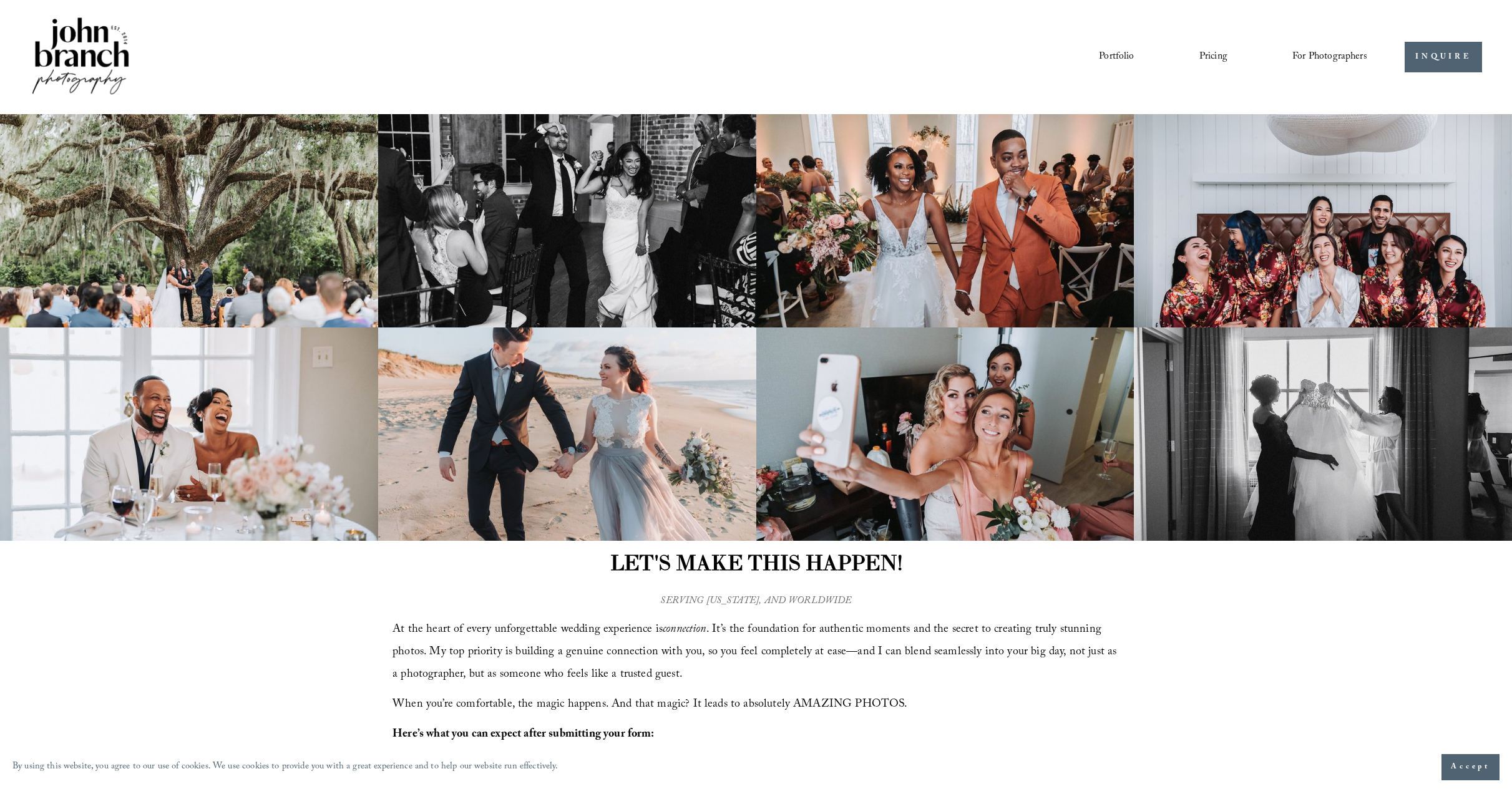
scroll to position [0, 0]
click at [1201, 56] on link "Pricing" at bounding box center [1214, 57] width 28 height 21
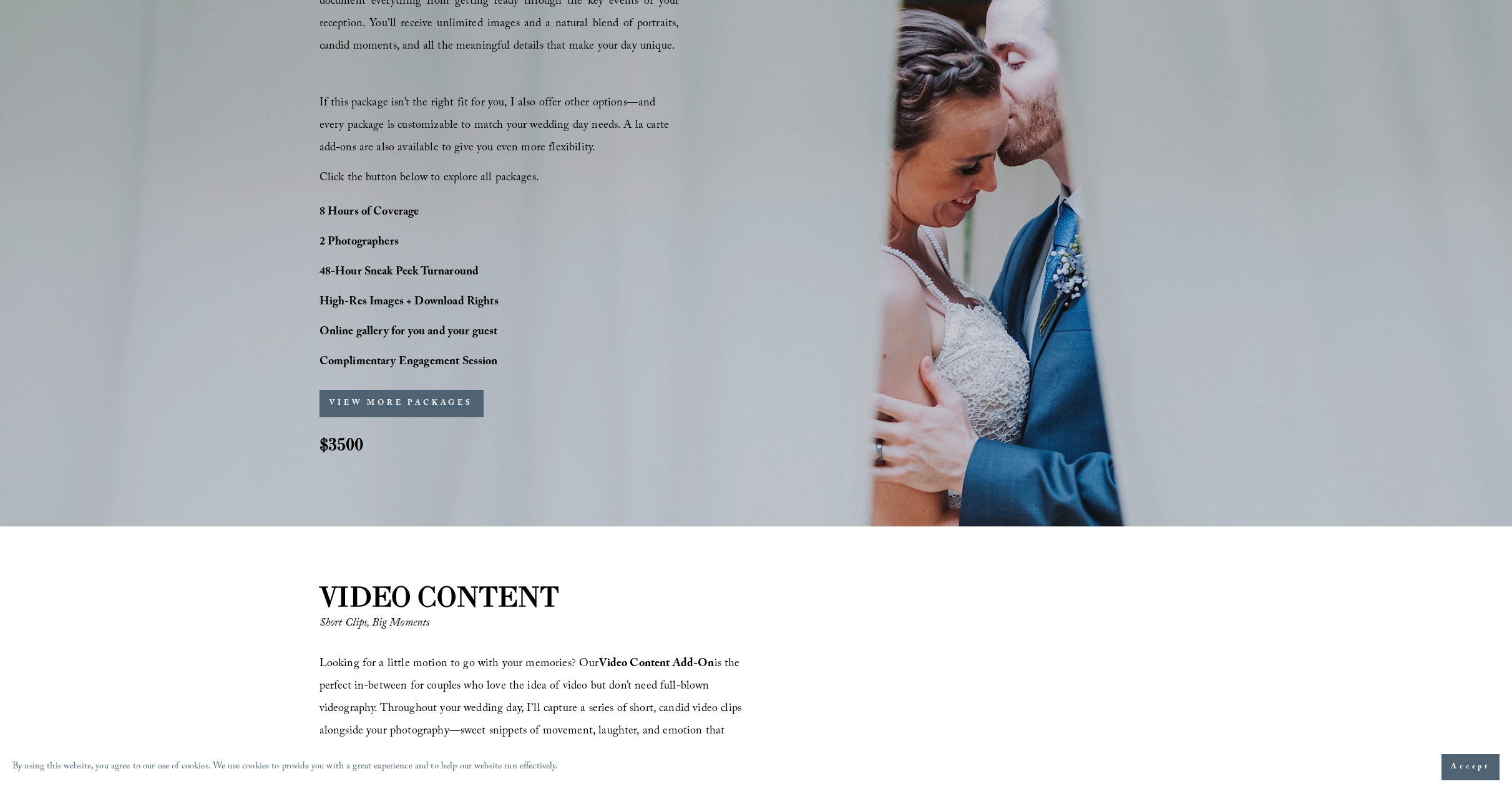
scroll to position [1029, 0]
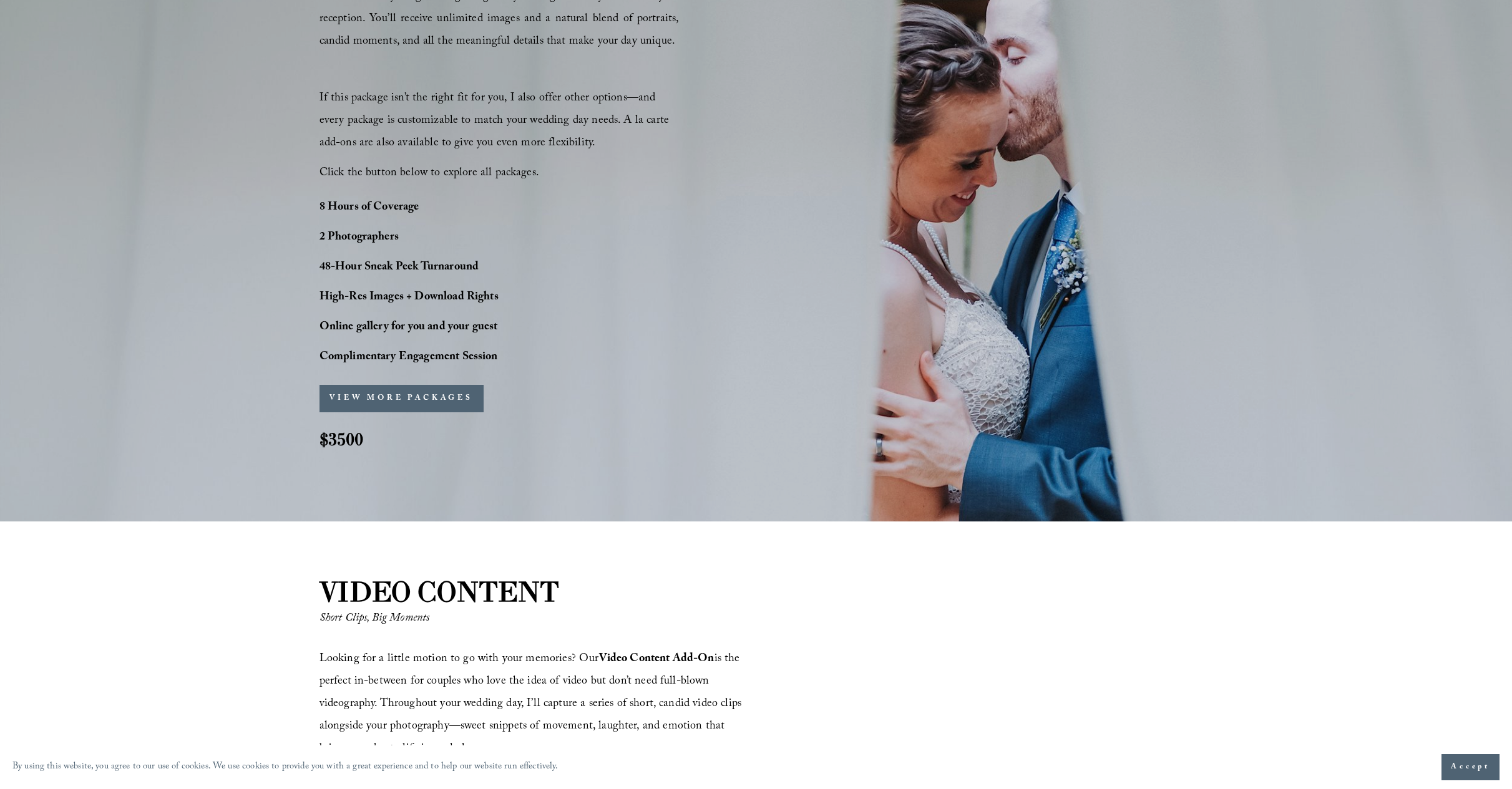
click at [407, 398] on button "VIEW MORE PACKAGES" at bounding box center [401, 399] width 164 height 27
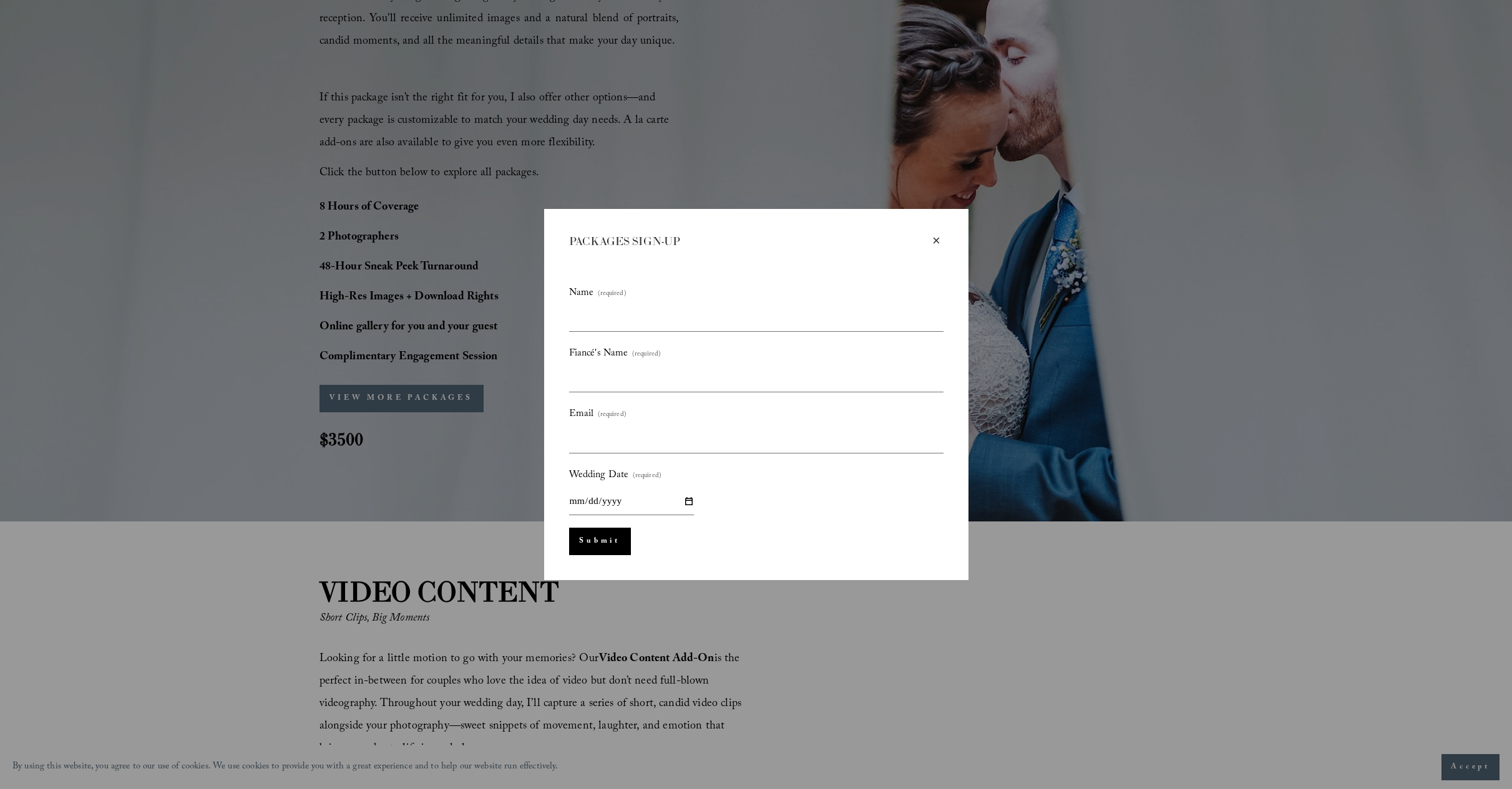
click at [936, 240] on div "×" at bounding box center [937, 241] width 14 height 14
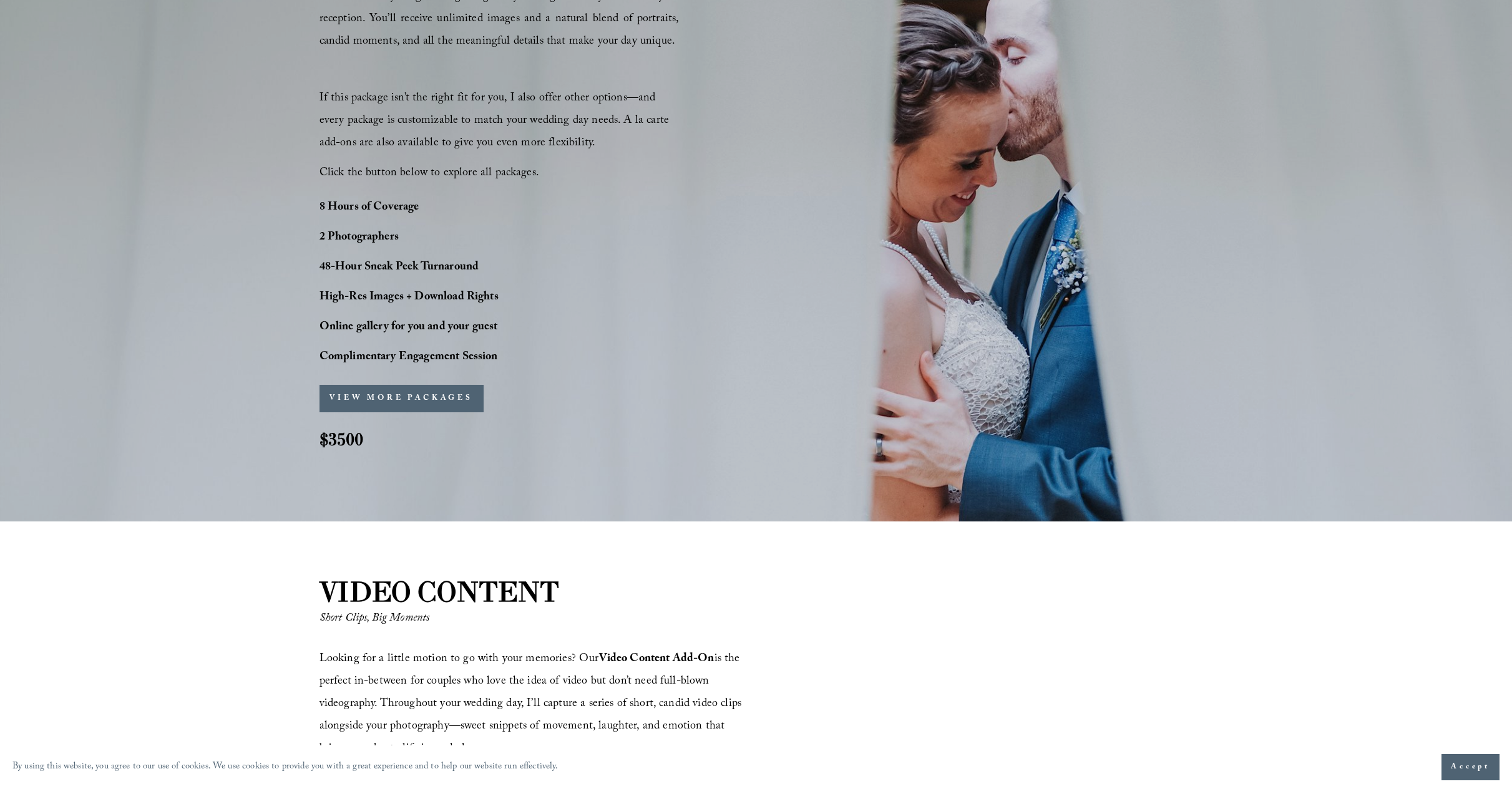
click at [416, 400] on button "VIEW MORE PACKAGES" at bounding box center [401, 399] width 164 height 27
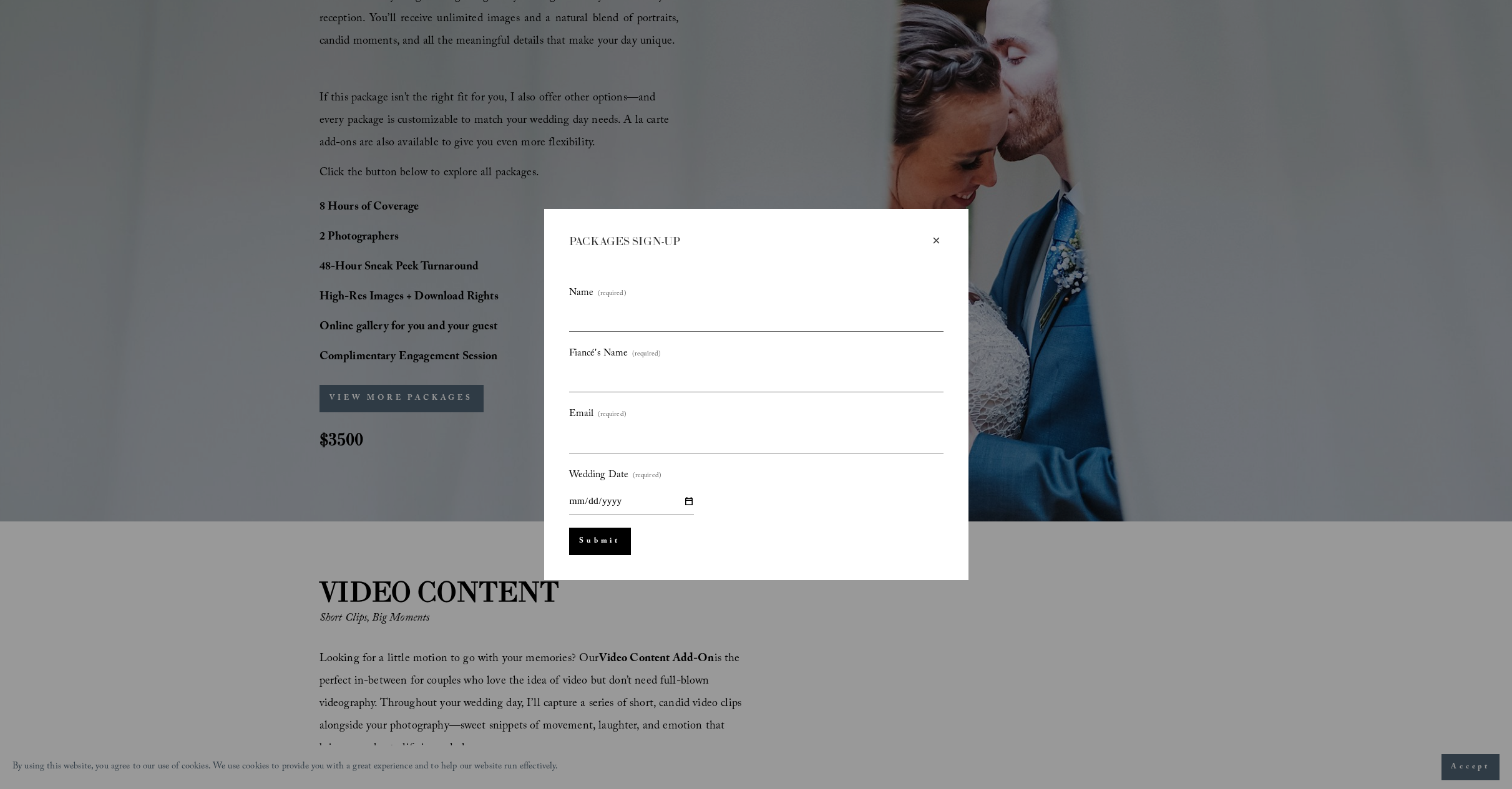
click at [589, 537] on button "Submit Submit" at bounding box center [600, 542] width 61 height 27
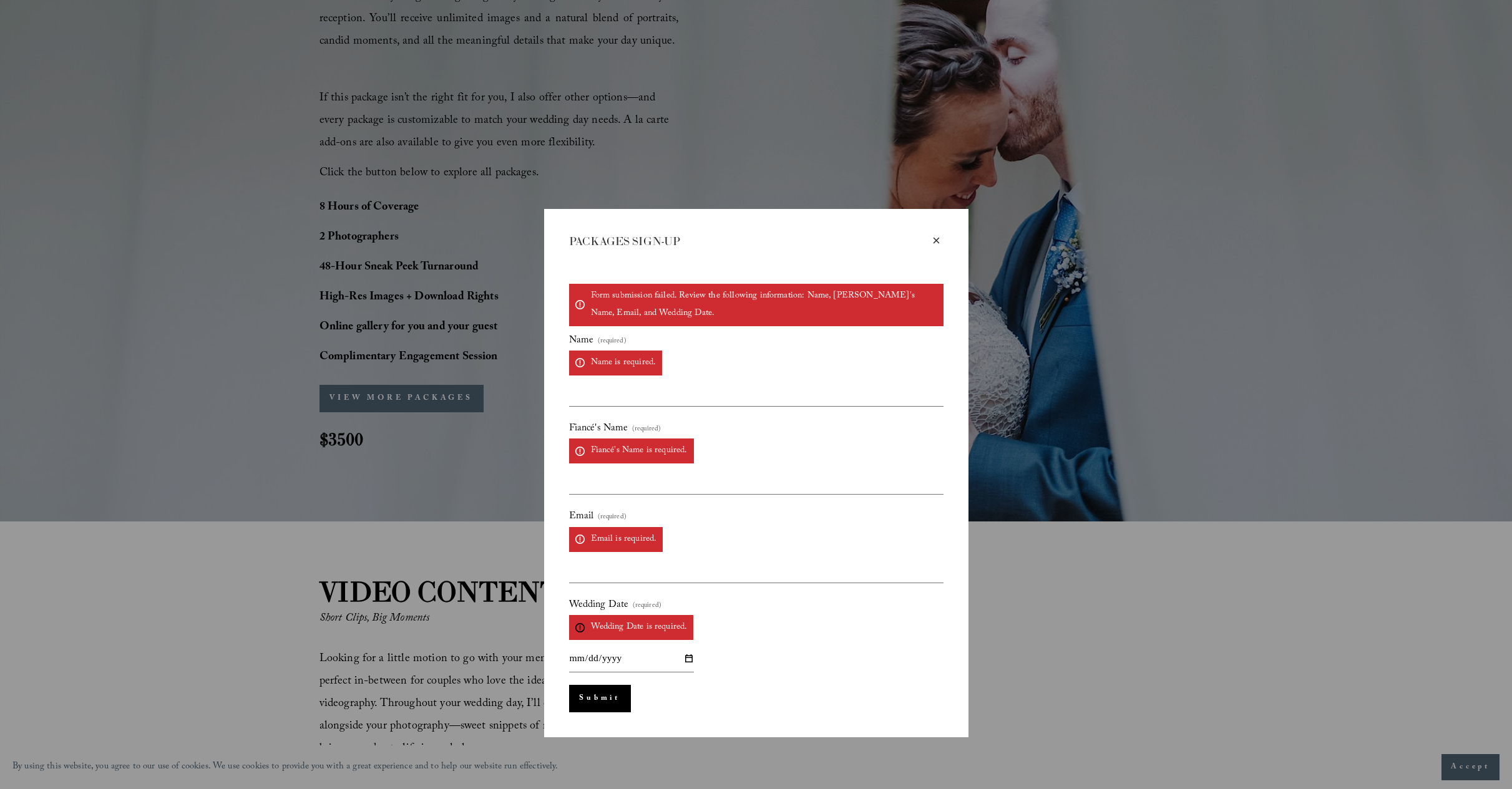
click at [936, 238] on div "×" at bounding box center [937, 241] width 14 height 14
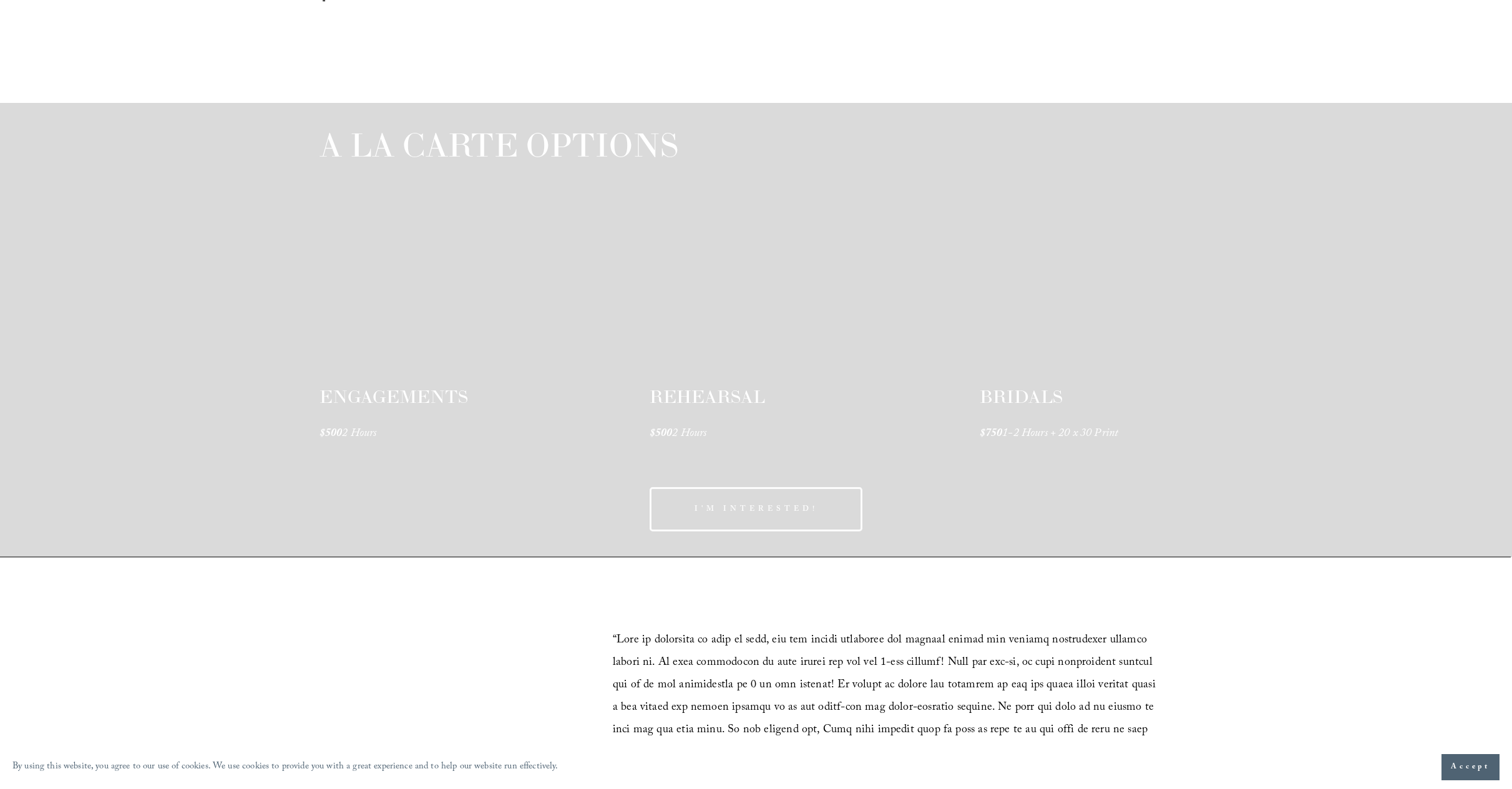
scroll to position [1951, 1]
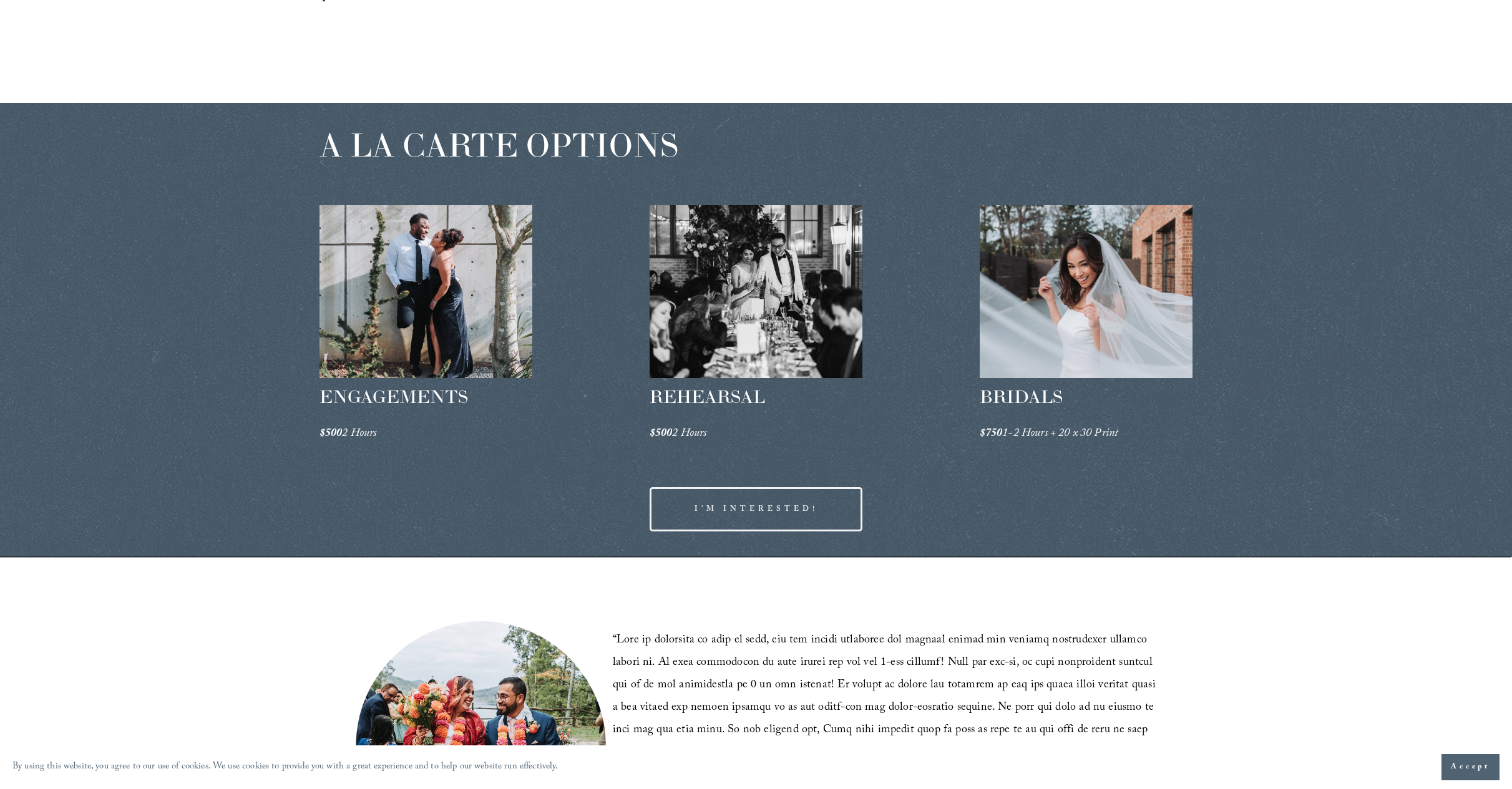
click at [426, 267] on div at bounding box center [426, 291] width 213 height 173
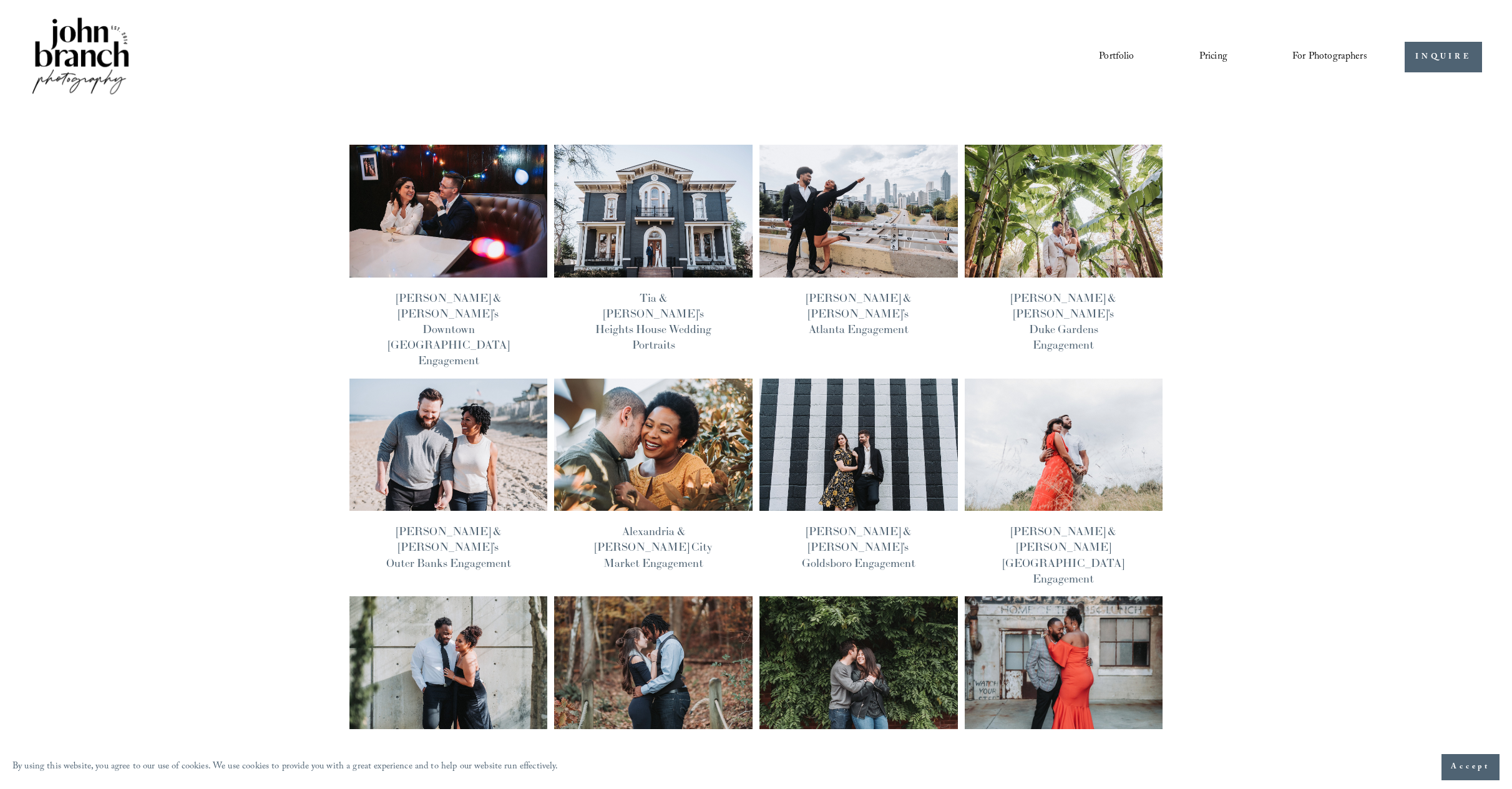
click at [409, 245] on img at bounding box center [448, 211] width 200 height 134
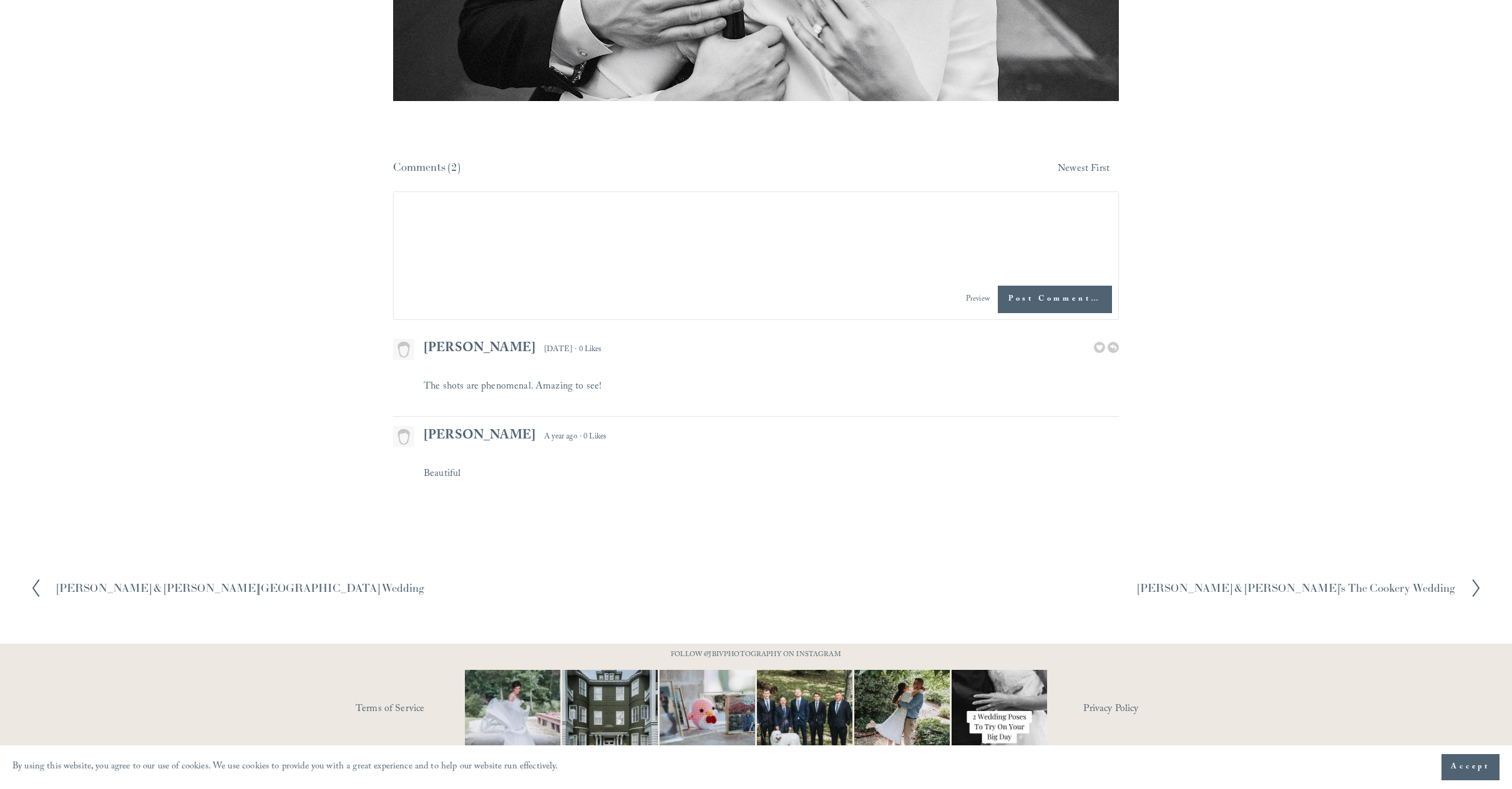
scroll to position [10912, 0]
click at [968, 295] on span "Preview" at bounding box center [978, 301] width 24 height 12
click at [974, 295] on span "Preview" at bounding box center [978, 301] width 24 height 12
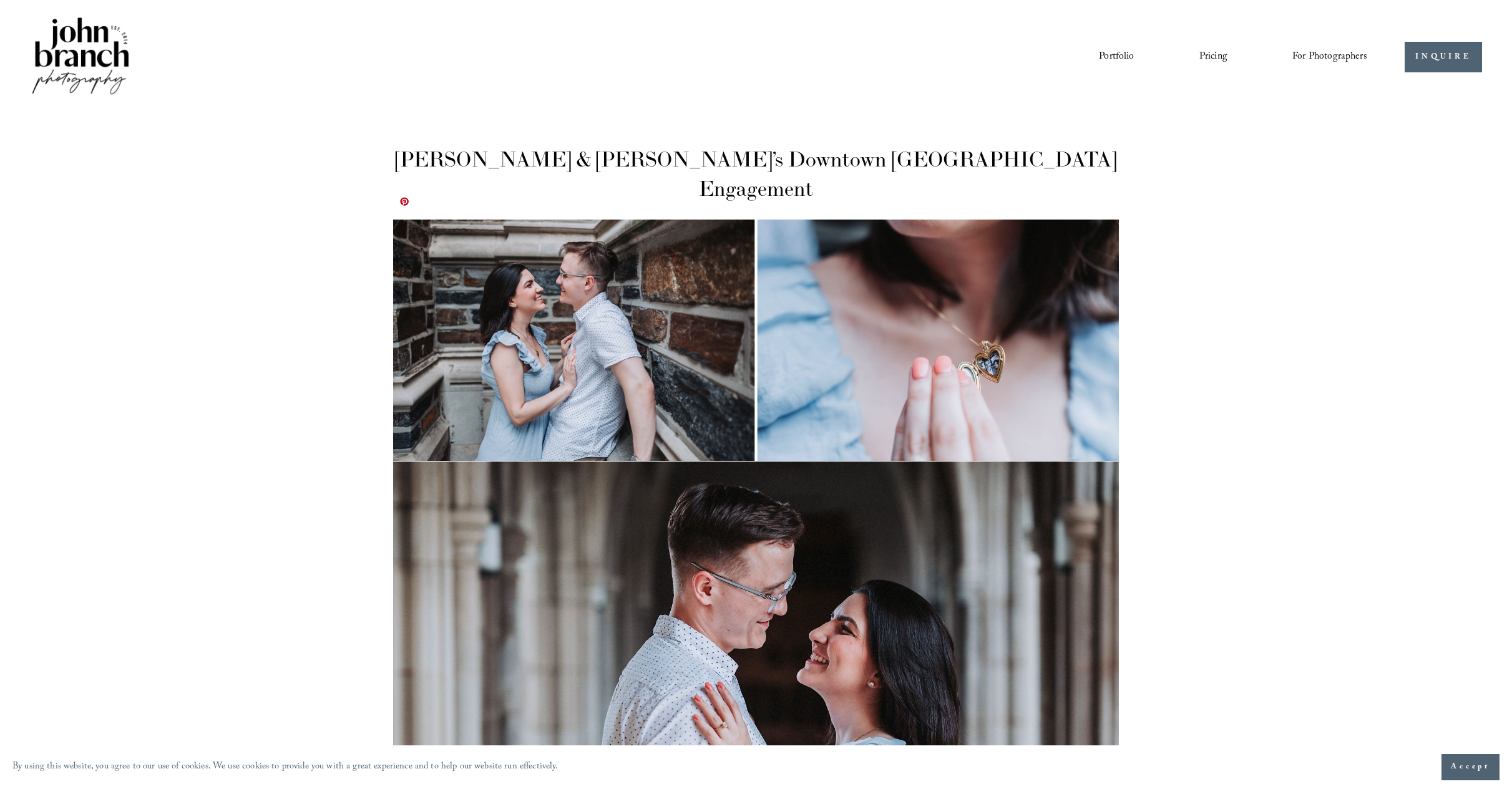
scroll to position [0, 0]
click at [1203, 56] on link "Pricing" at bounding box center [1214, 57] width 28 height 21
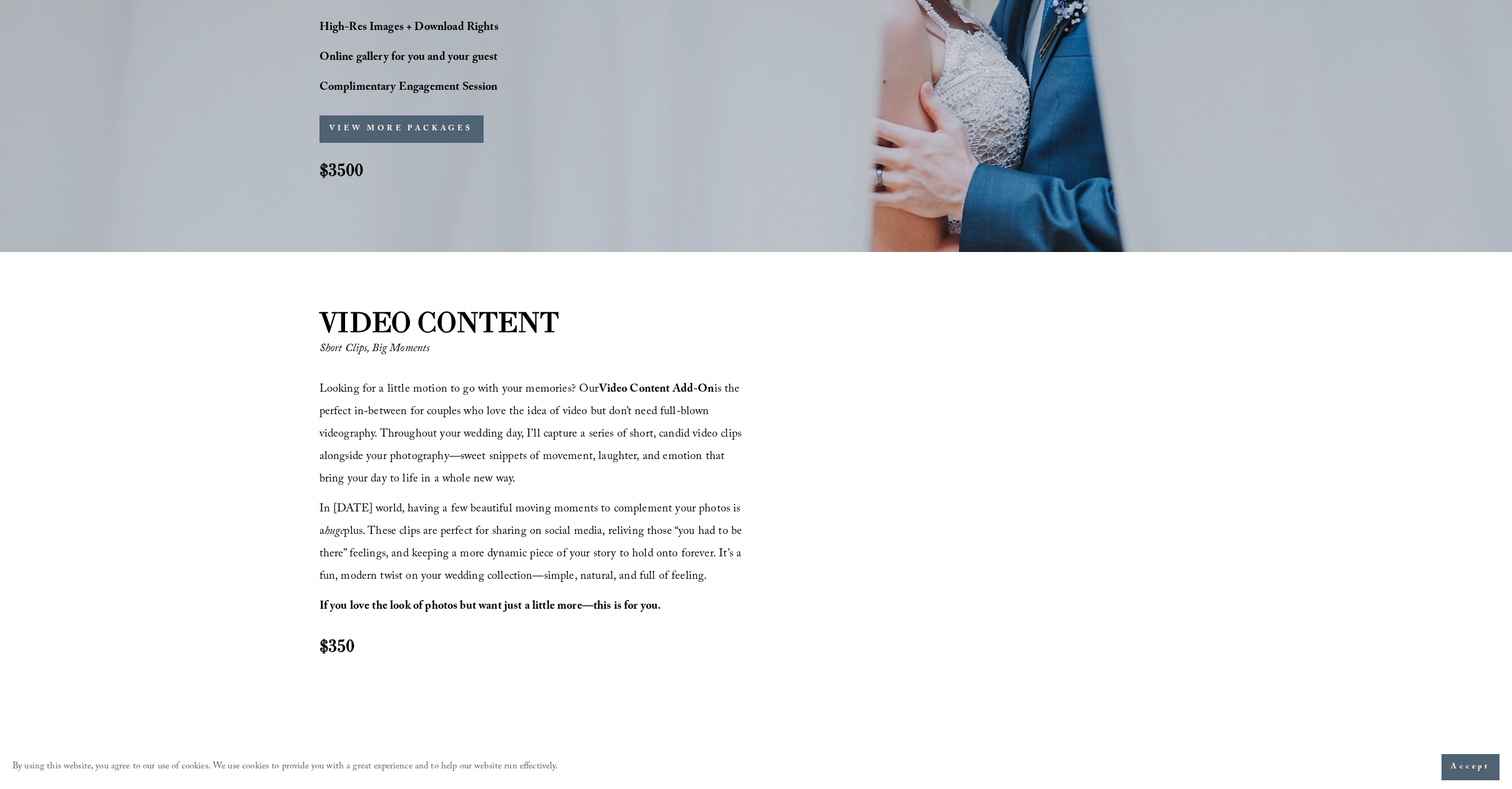
scroll to position [1301, 0]
click at [390, 131] on button "VIEW MORE PACKAGES" at bounding box center [401, 127] width 164 height 27
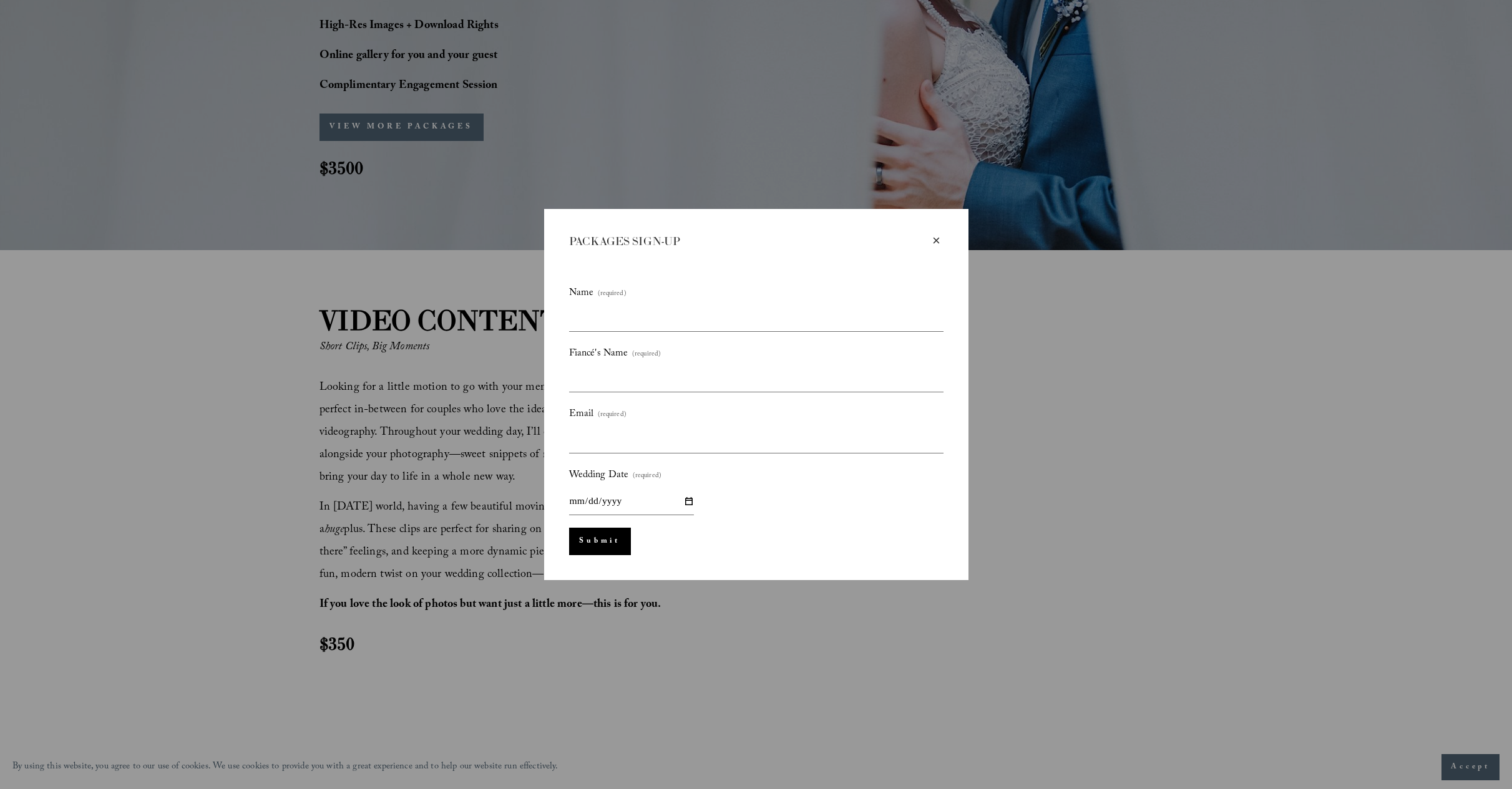
click at [940, 238] on div "×" at bounding box center [937, 241] width 14 height 14
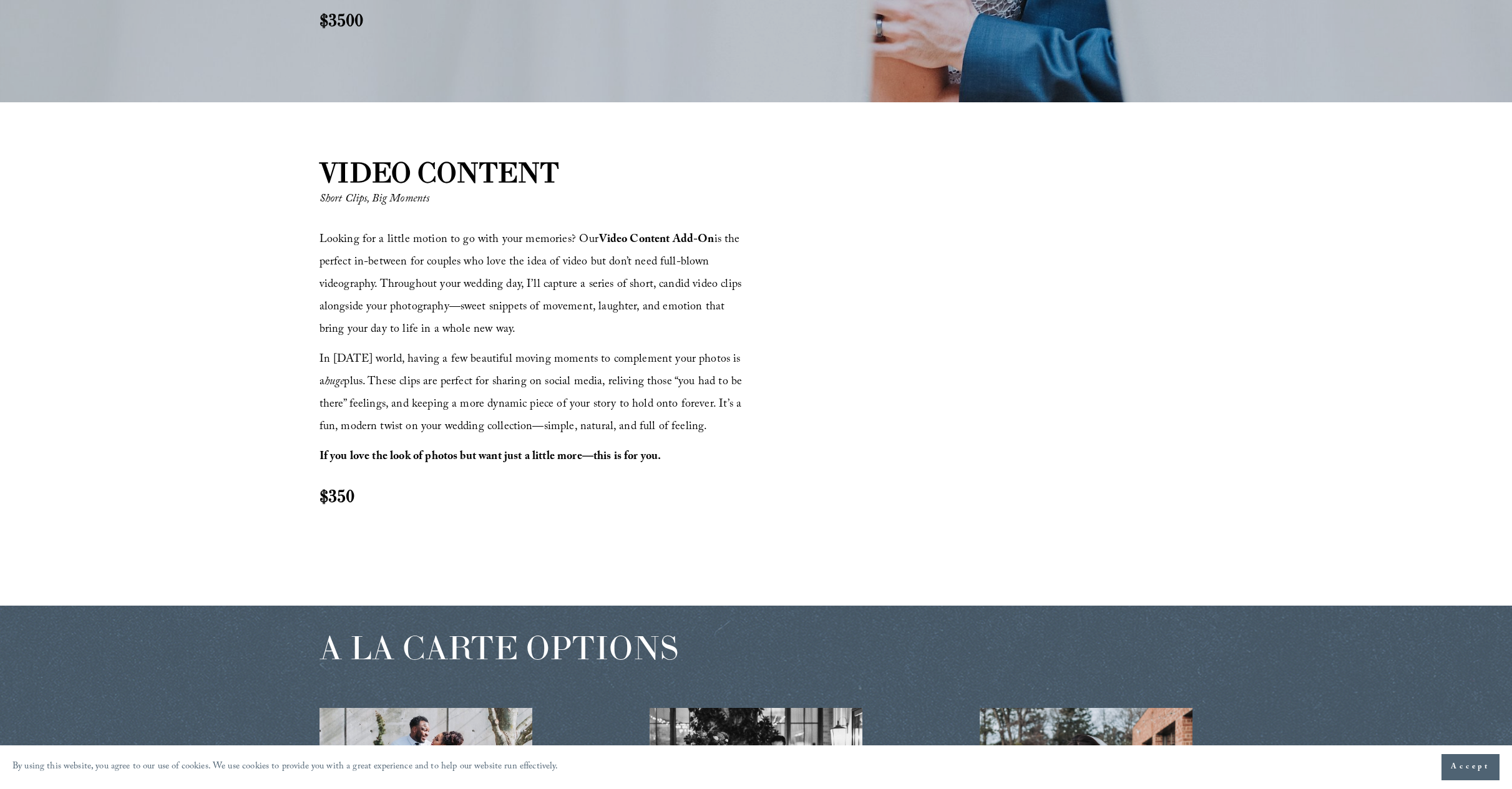
scroll to position [1449, 0]
click at [976, 384] on div at bounding box center [976, 353] width 433 height 244
click at [967, 380] on div at bounding box center [976, 353] width 433 height 244
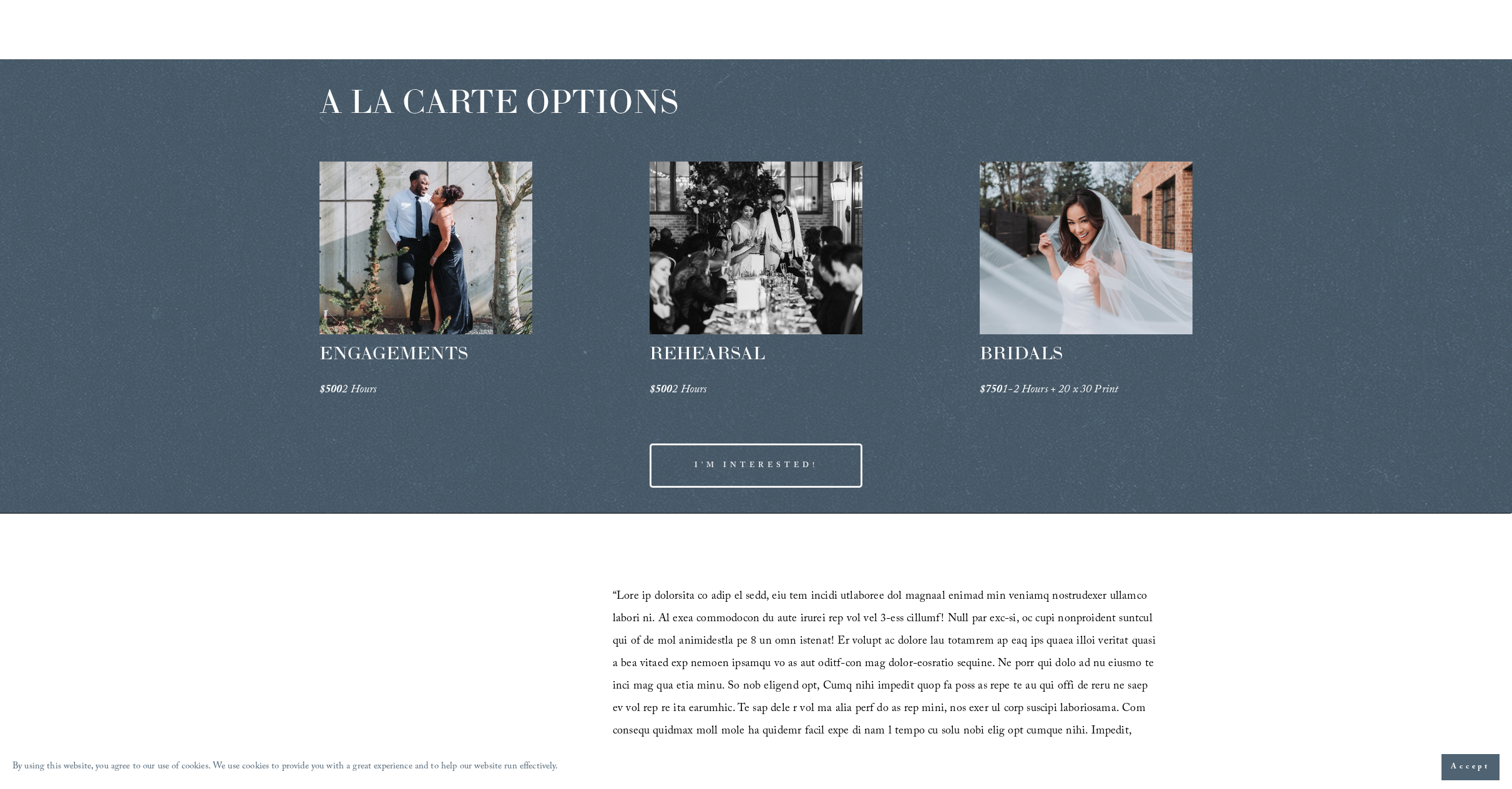
scroll to position [1996, 0]
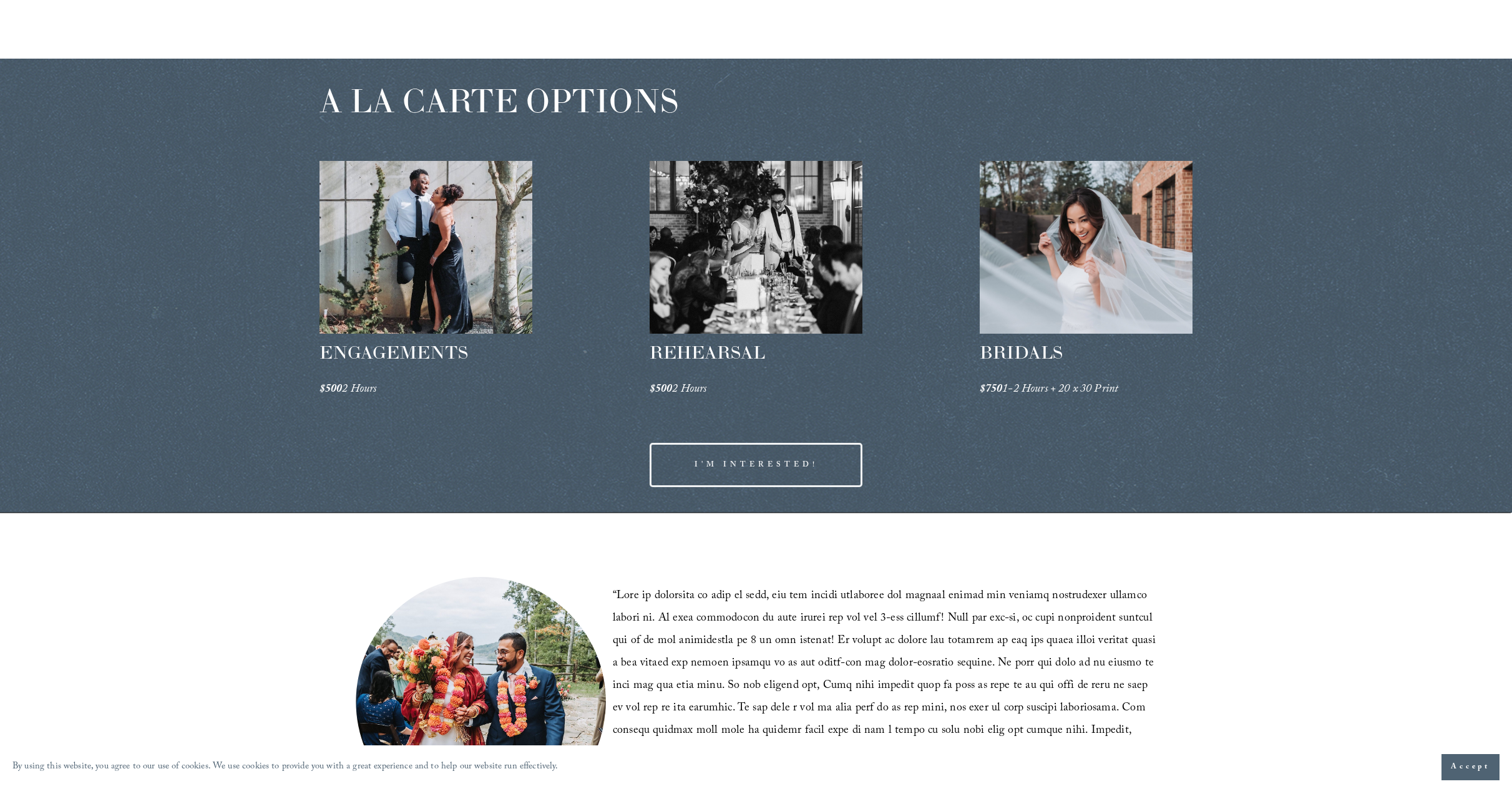
click at [762, 456] on link "I'M INTERESTED!" at bounding box center [756, 465] width 213 height 44
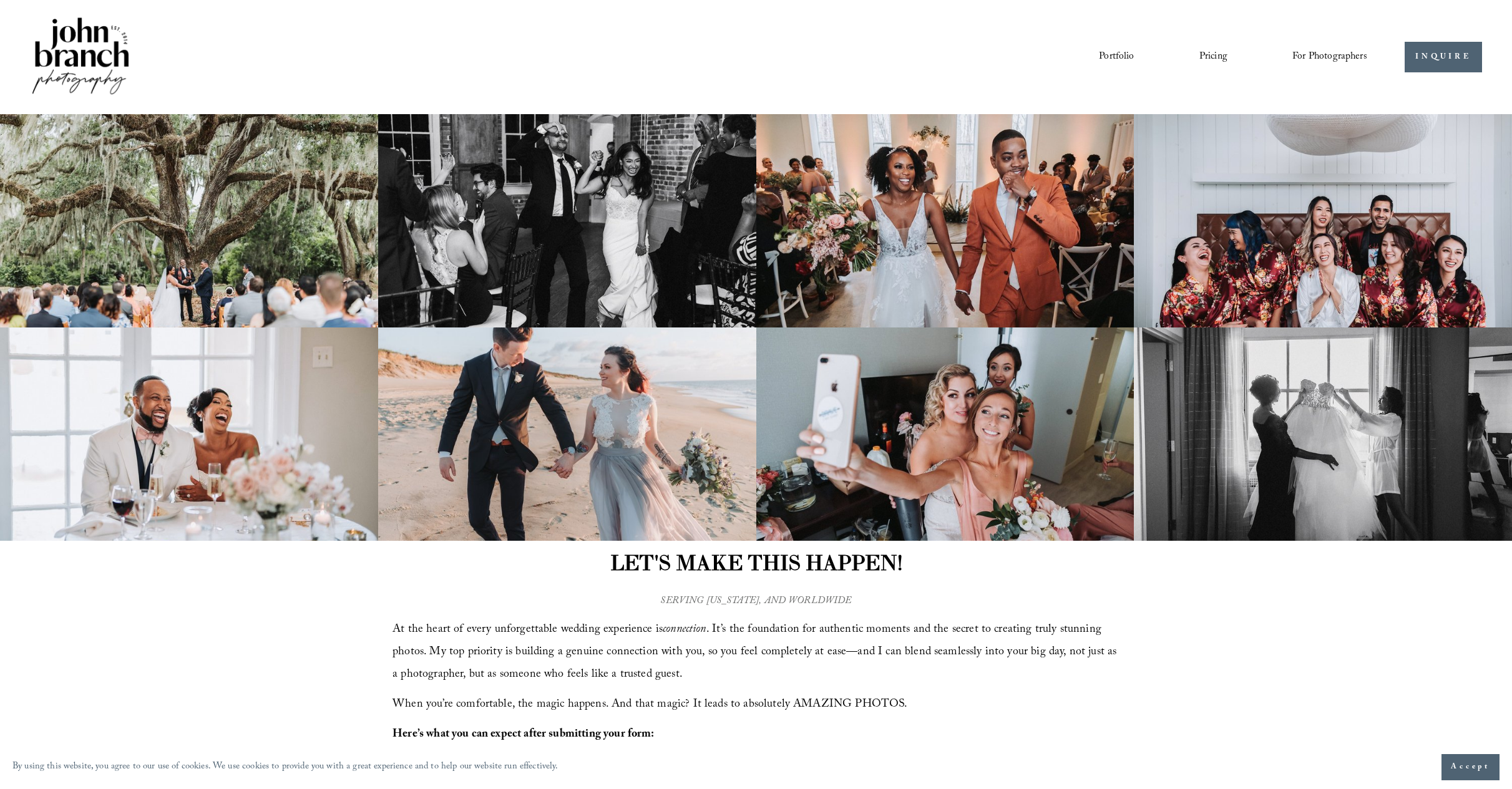
click at [1208, 56] on link "Pricing" at bounding box center [1214, 57] width 28 height 21
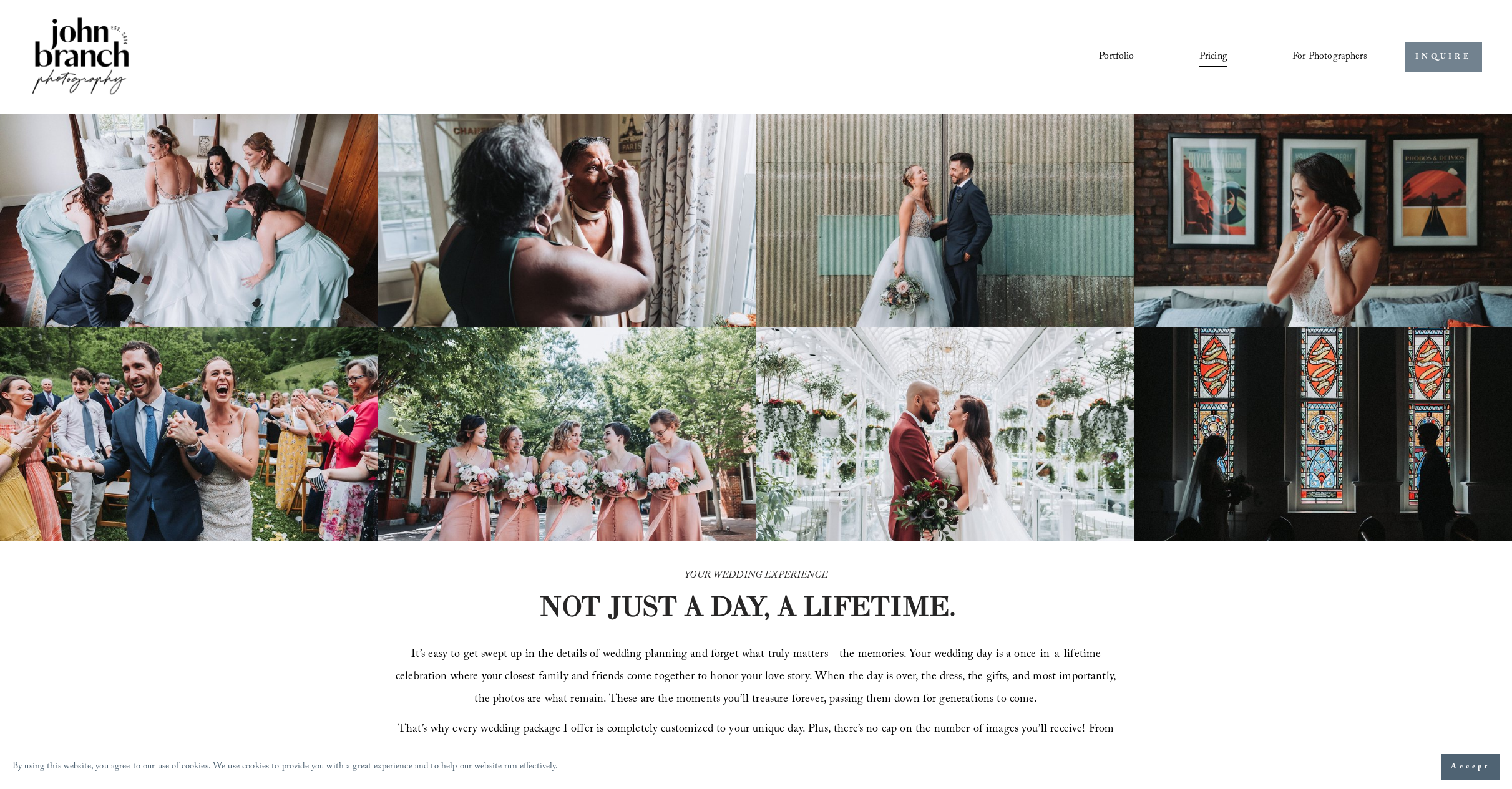
click at [1450, 54] on link "INQUIRE" at bounding box center [1443, 57] width 77 height 30
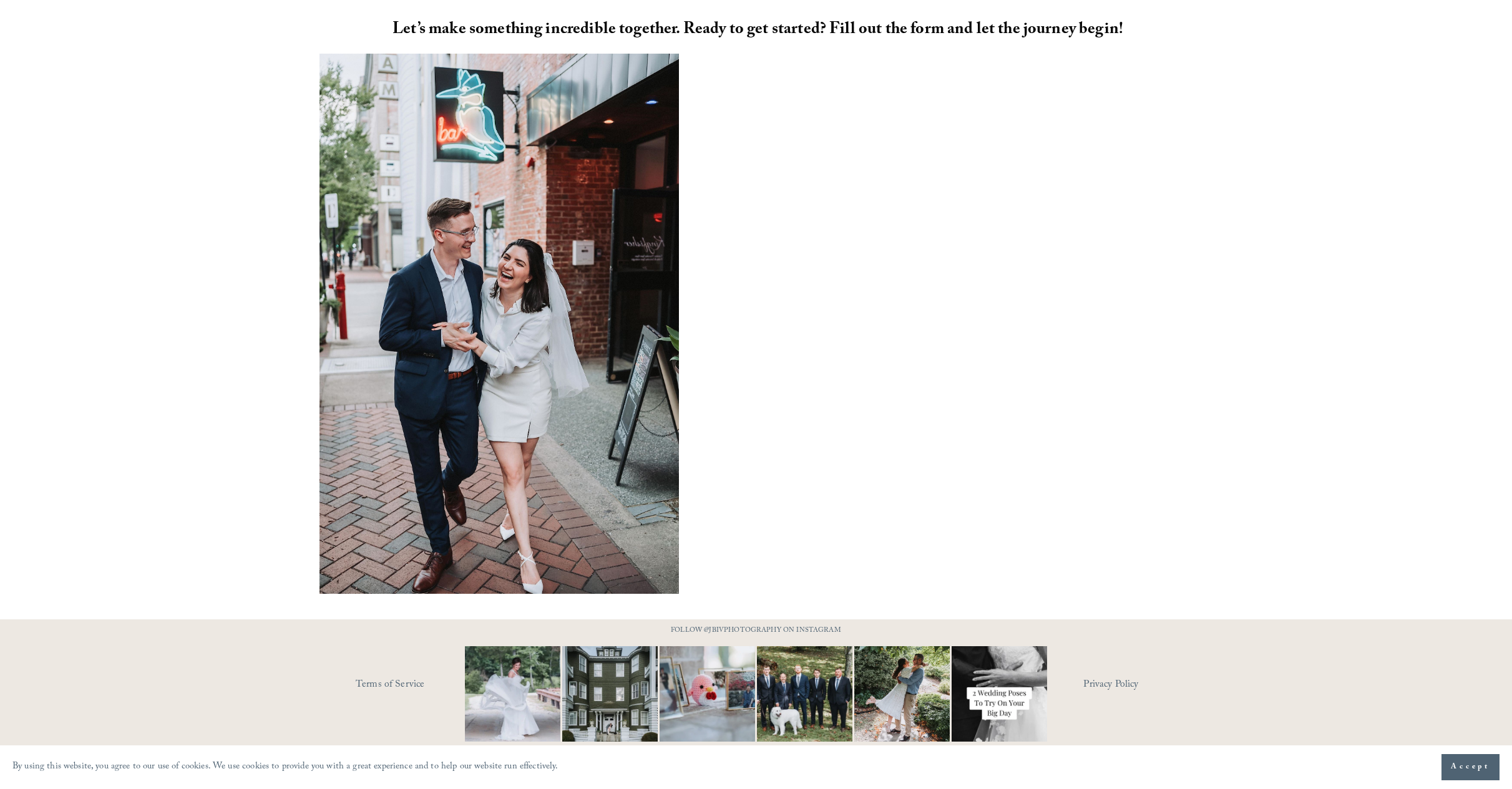
scroll to position [865, 0]
click at [1469, 764] on span "Accept" at bounding box center [1471, 767] width 39 height 12
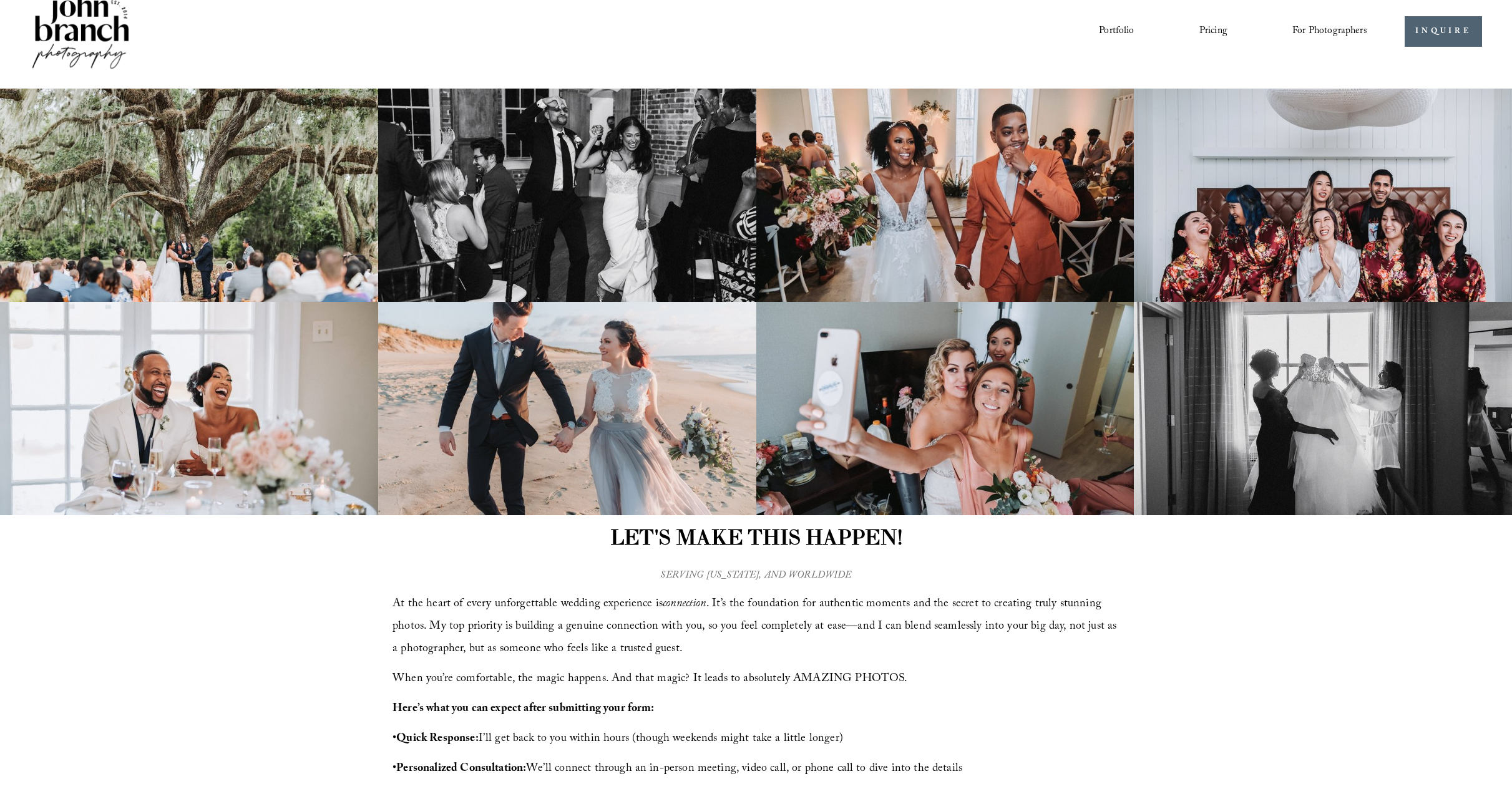
scroll to position [25, 0]
click at [1208, 27] on link "Pricing" at bounding box center [1214, 32] width 28 height 21
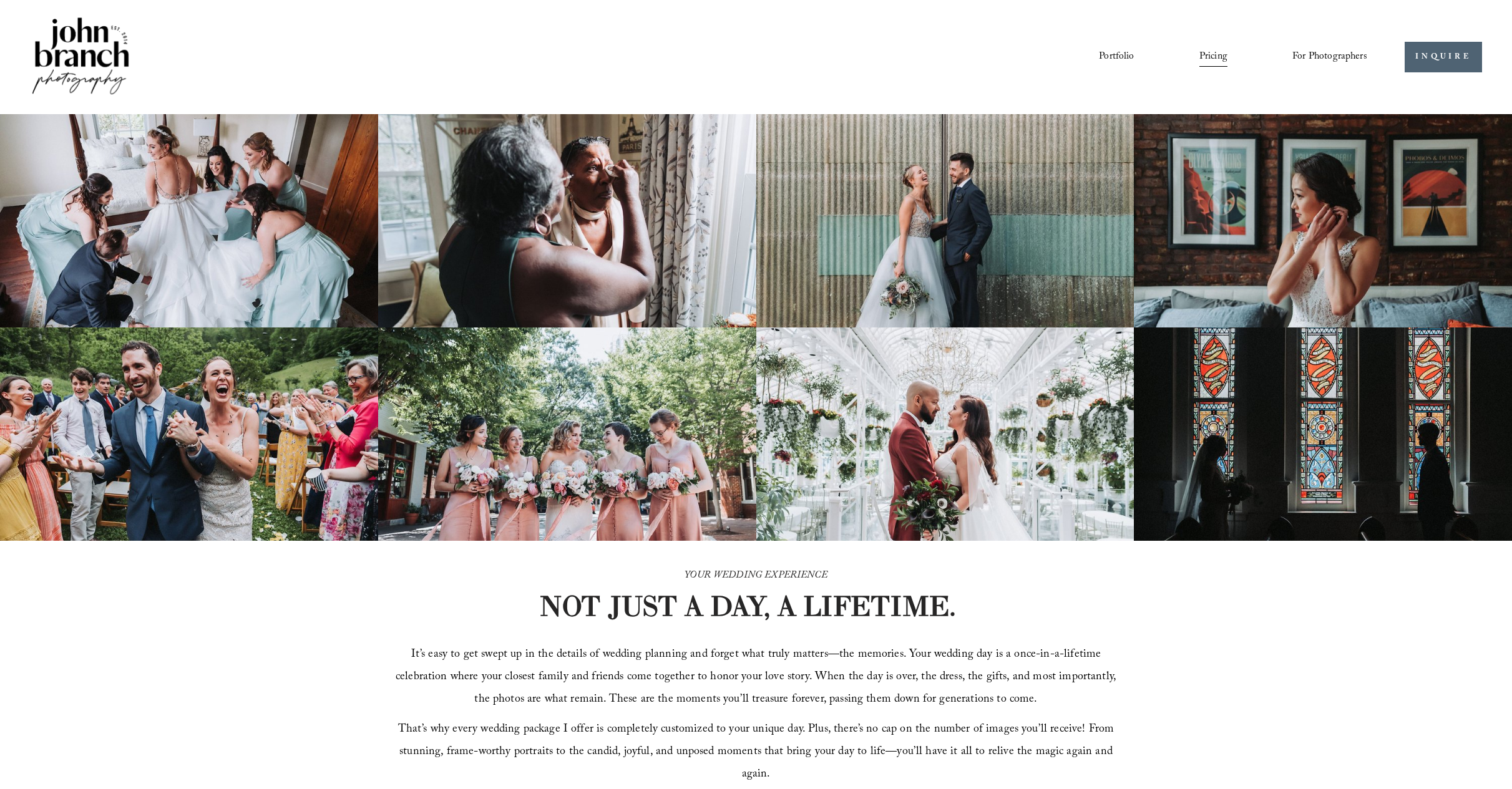
click at [1208, 60] on link "Pricing" at bounding box center [1214, 57] width 28 height 21
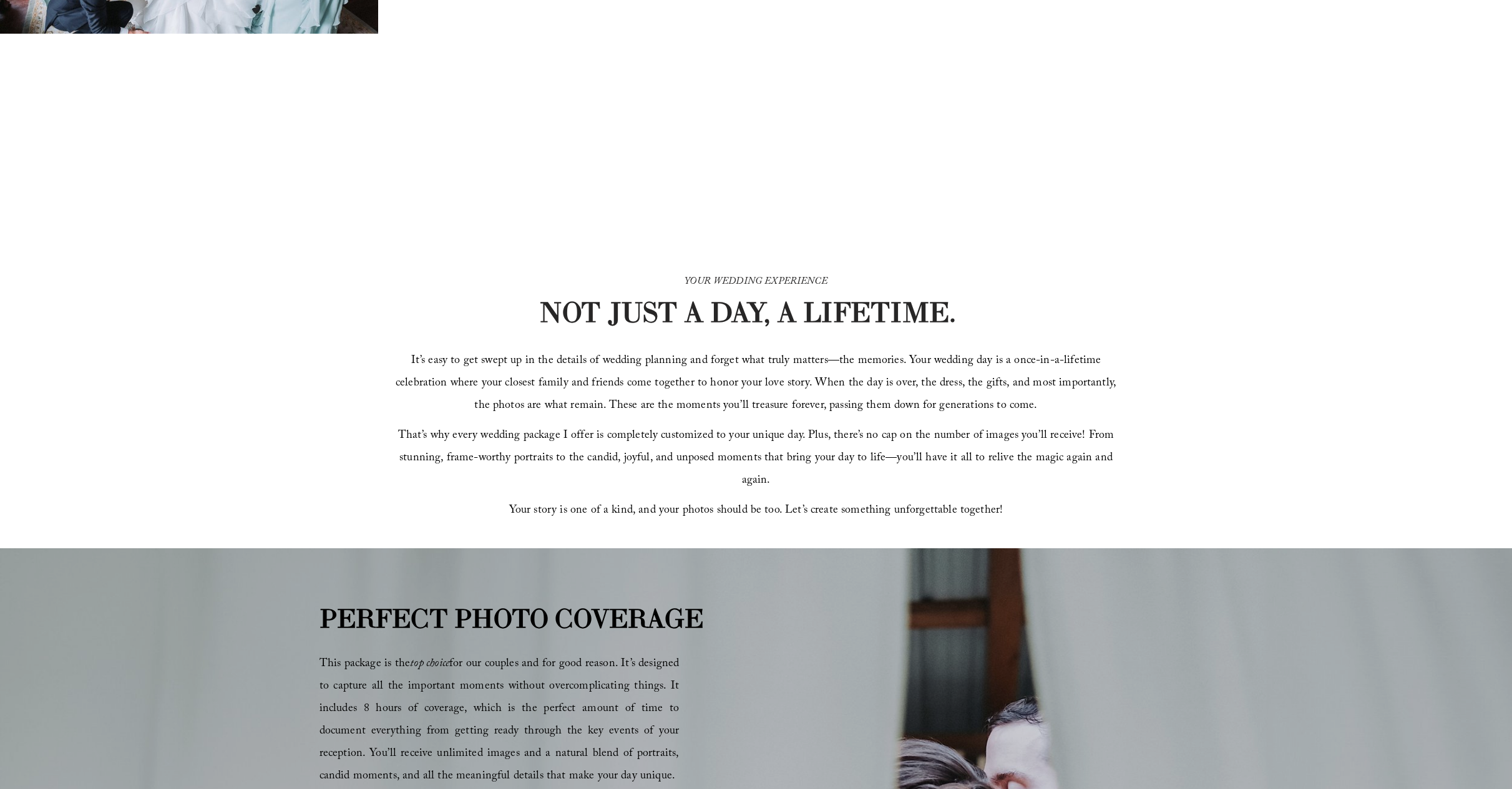
scroll to position [302, 0]
